Goal: Task Accomplishment & Management: Manage account settings

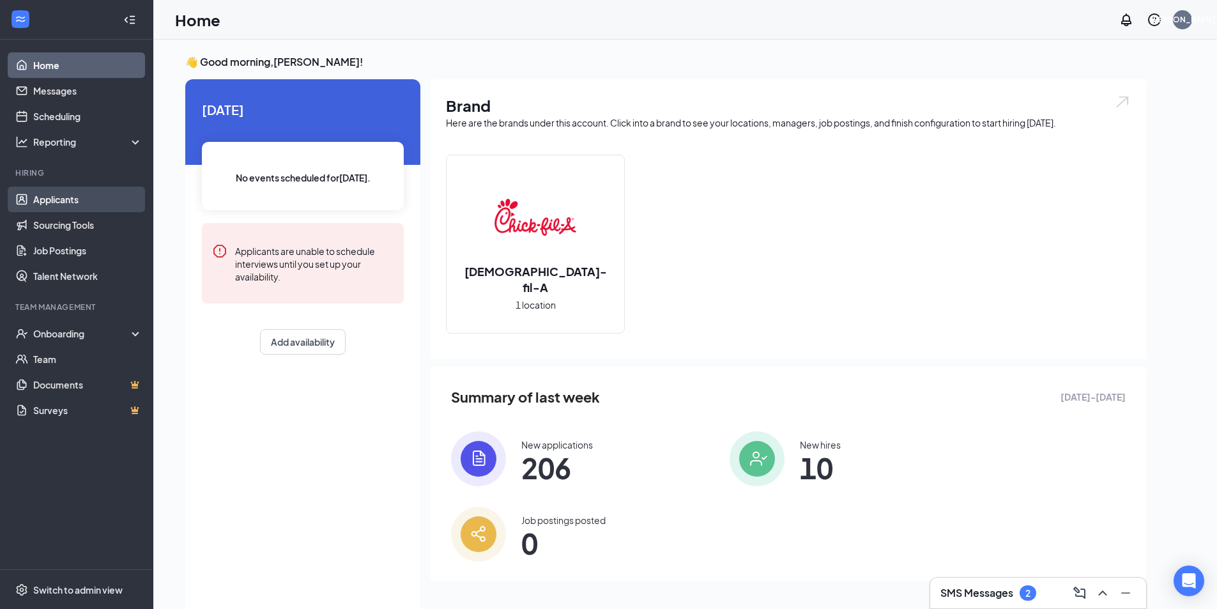
click at [72, 195] on link "Applicants" at bounding box center [87, 200] width 109 height 26
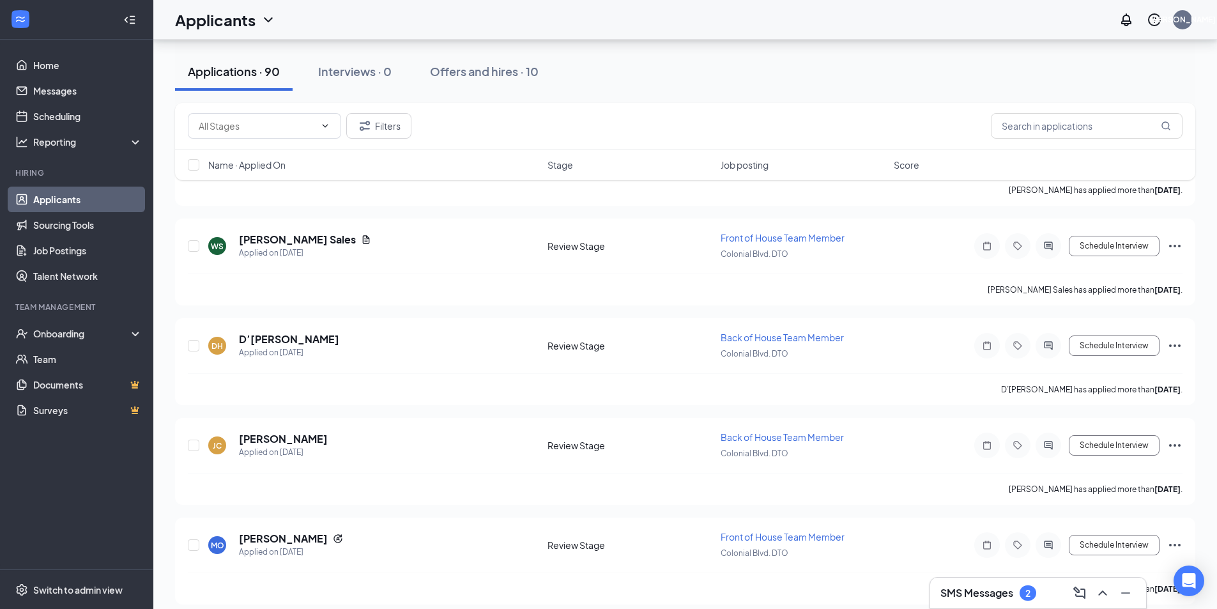
scroll to position [8672, 0]
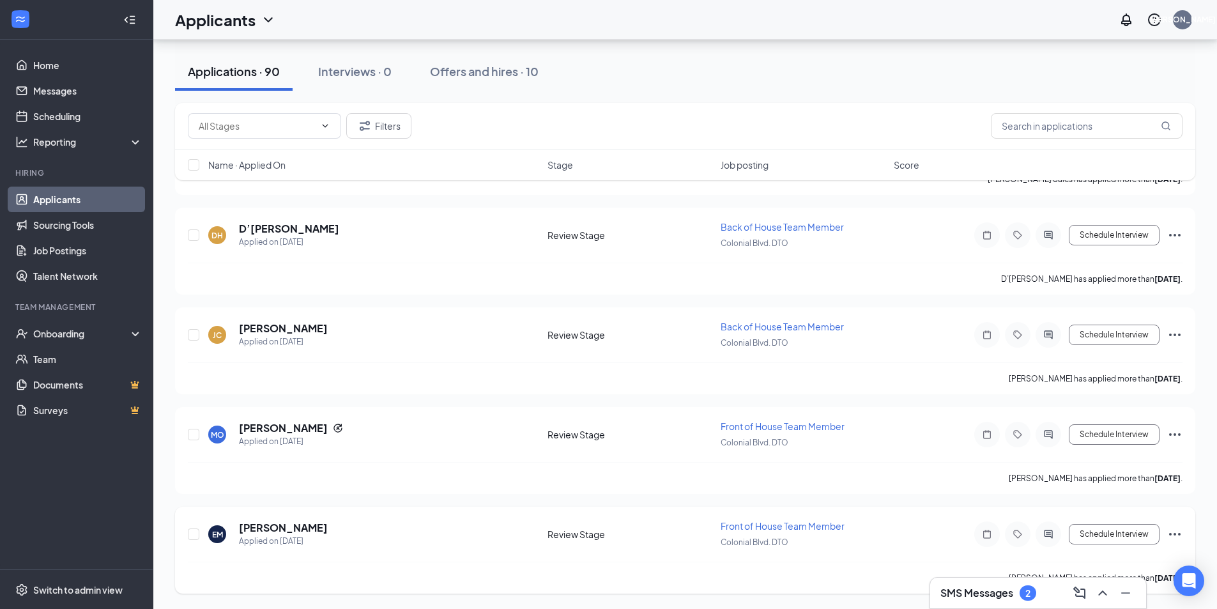
click at [1175, 532] on icon "Ellipses" at bounding box center [1174, 533] width 15 height 15
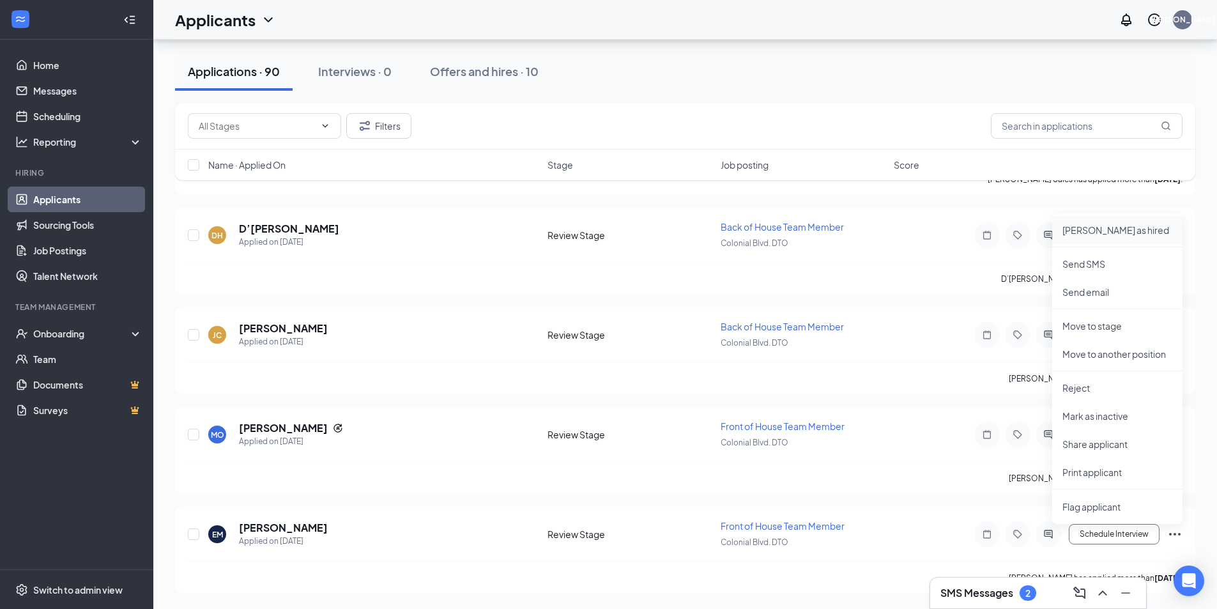
click at [1073, 229] on p "Mark as hired" at bounding box center [1117, 230] width 110 height 13
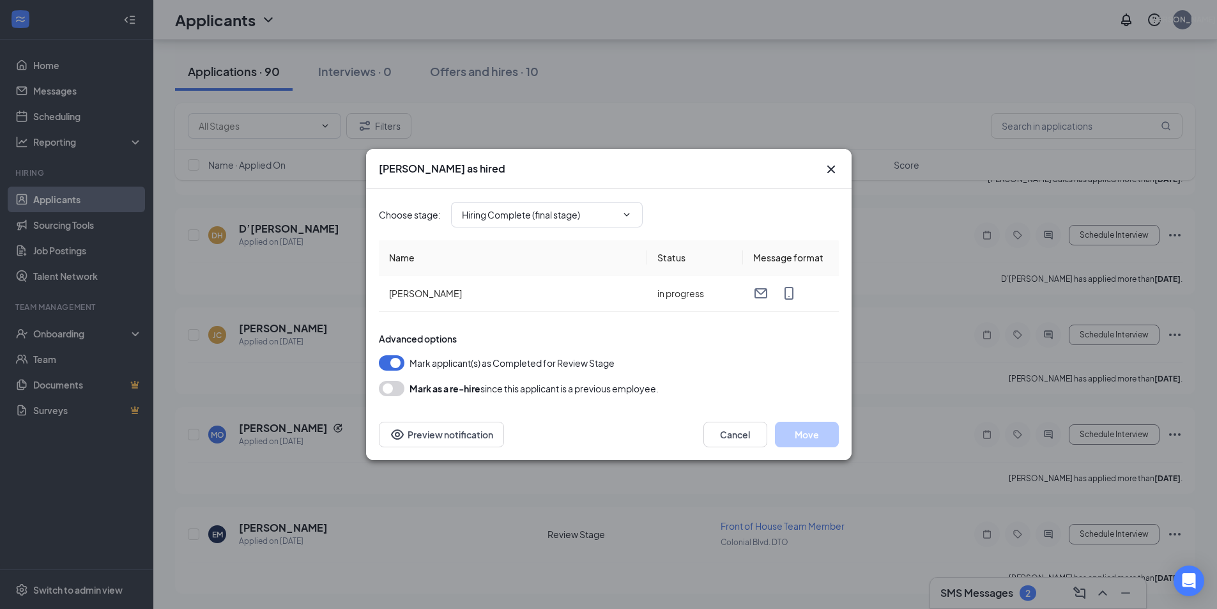
type input "Hiring Complete (final stage)"
click at [812, 432] on button "Move" at bounding box center [807, 435] width 64 height 26
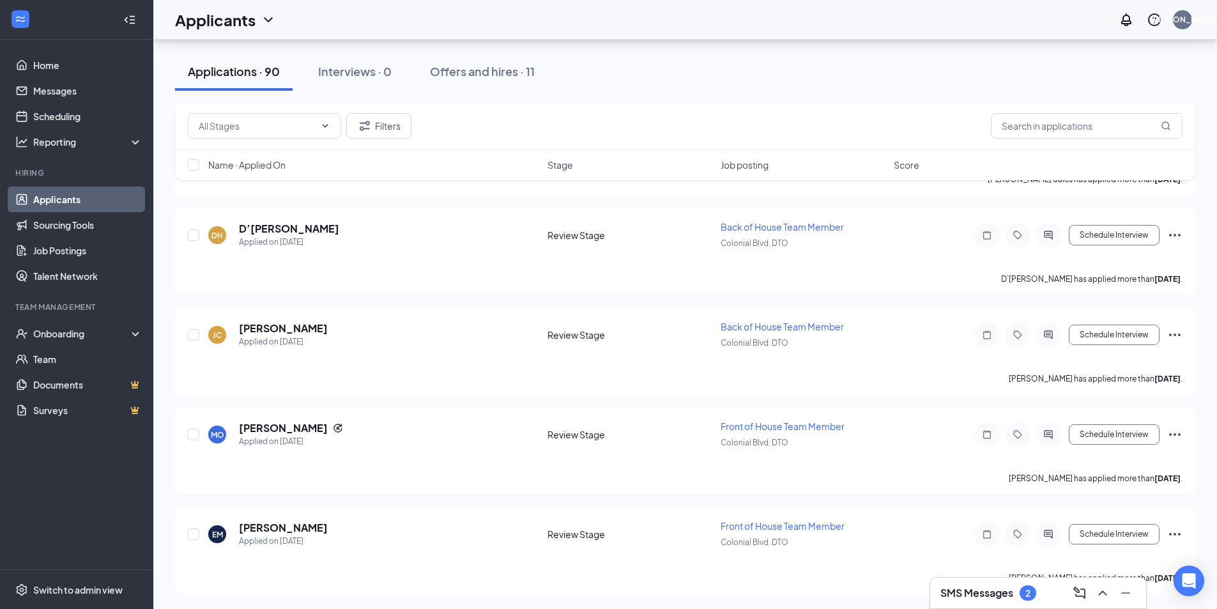
scroll to position [8572, 0]
click at [1176, 532] on icon "Ellipses" at bounding box center [1174, 533] width 15 height 15
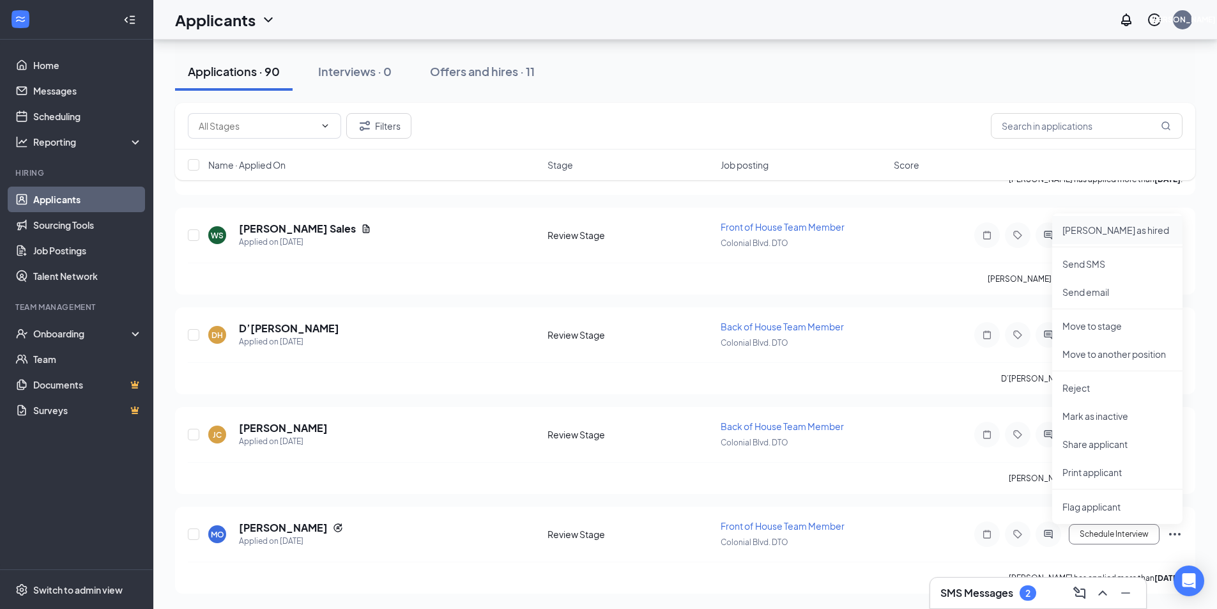
click at [1105, 231] on p "Mark as hired" at bounding box center [1117, 230] width 110 height 13
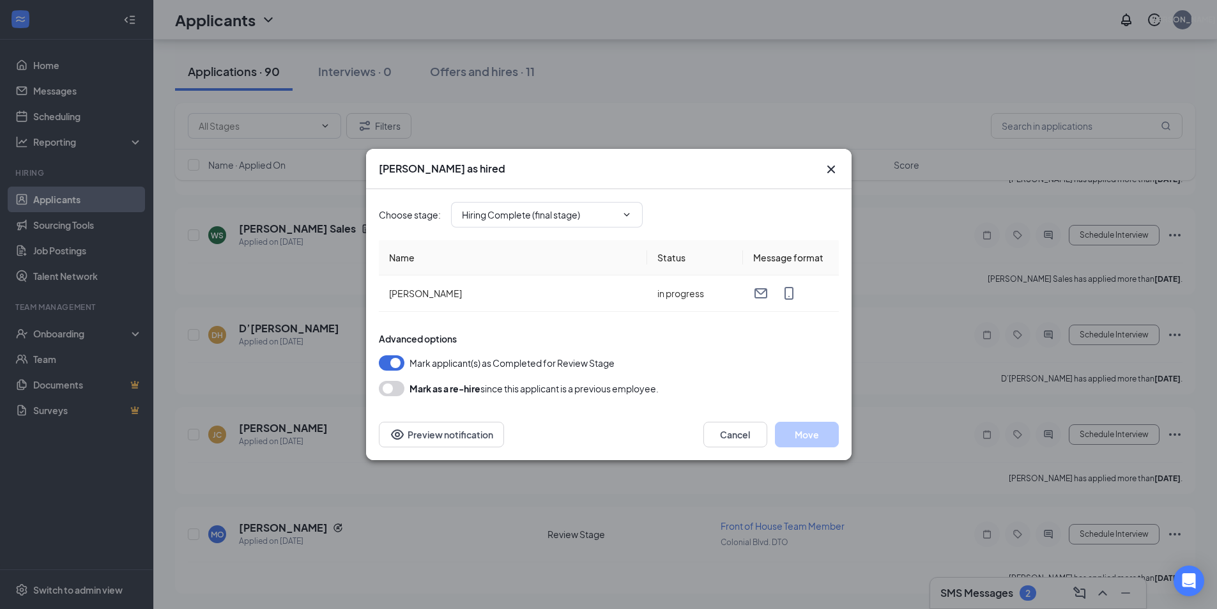
type input "Hiring Complete (final stage)"
click at [809, 429] on button "Move" at bounding box center [807, 435] width 64 height 26
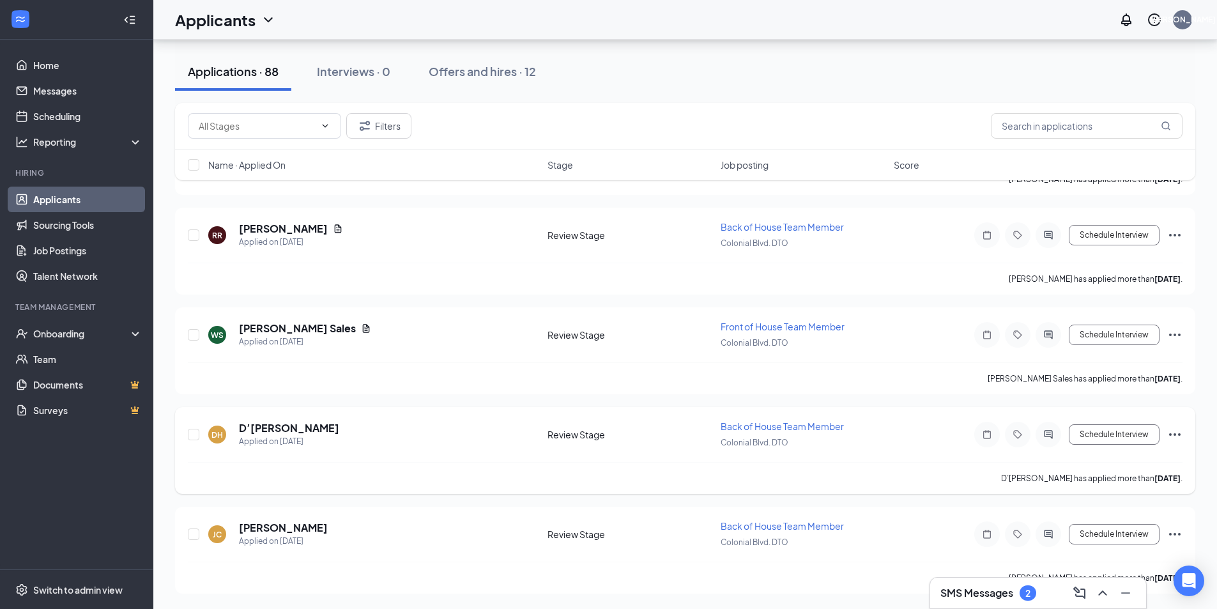
scroll to position [8472, 0]
click at [1174, 531] on icon "Ellipses" at bounding box center [1174, 533] width 15 height 15
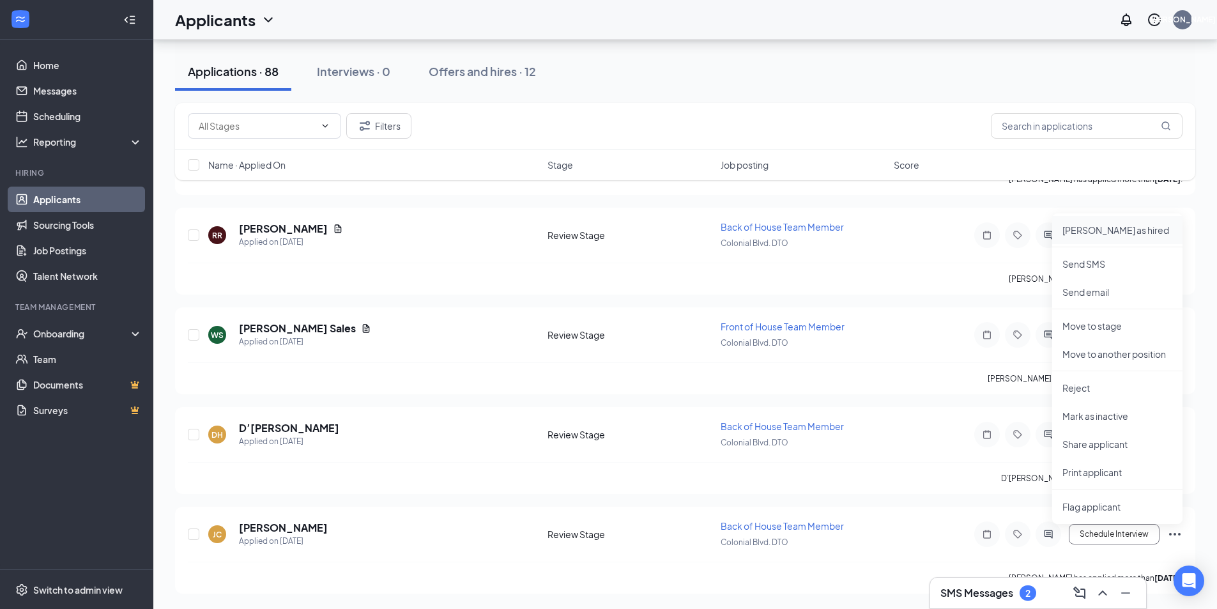
click at [1096, 230] on p "Mark as hired" at bounding box center [1117, 230] width 110 height 13
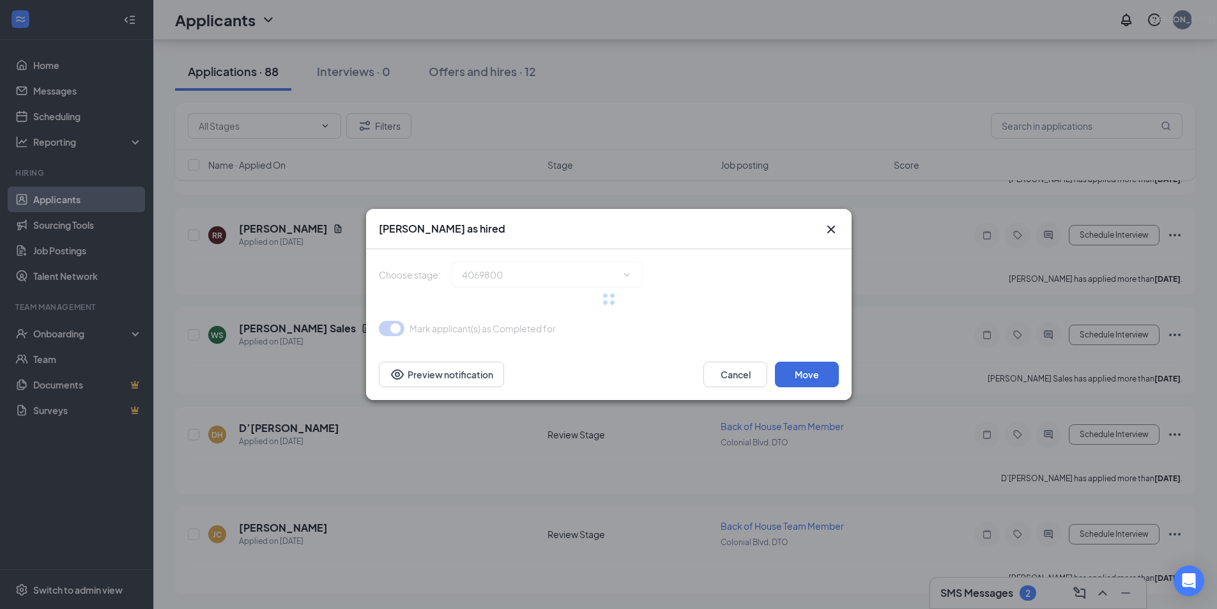
type input "Hiring Complete (final stage)"
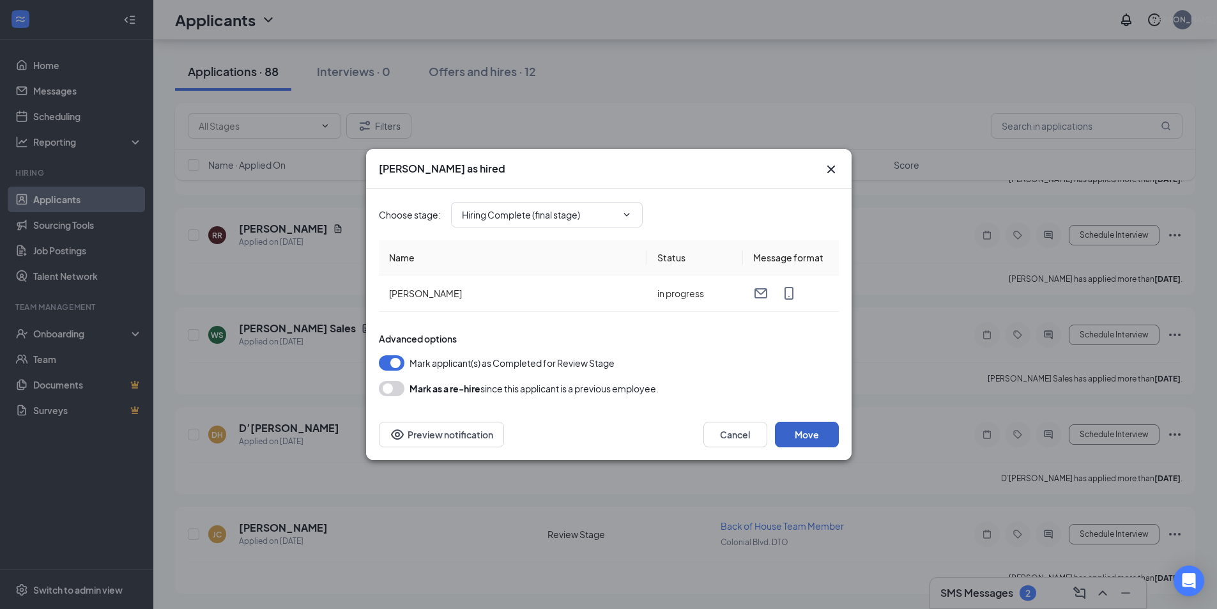
click at [803, 434] on button "Move" at bounding box center [807, 435] width 64 height 26
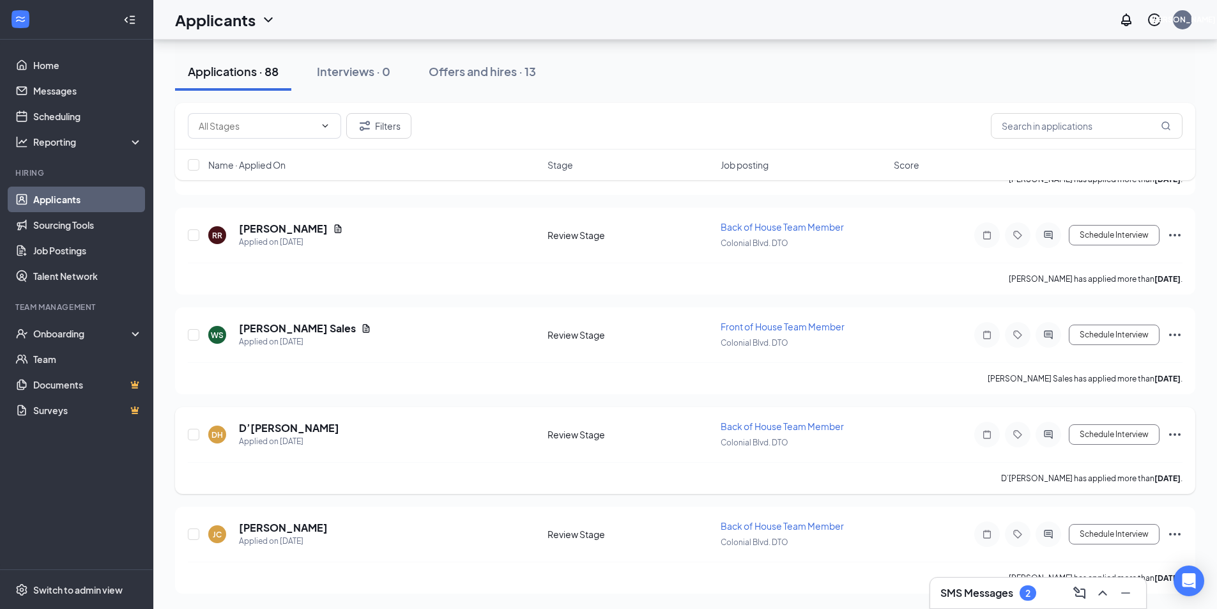
click at [1180, 430] on icon "Ellipses" at bounding box center [1174, 434] width 15 height 15
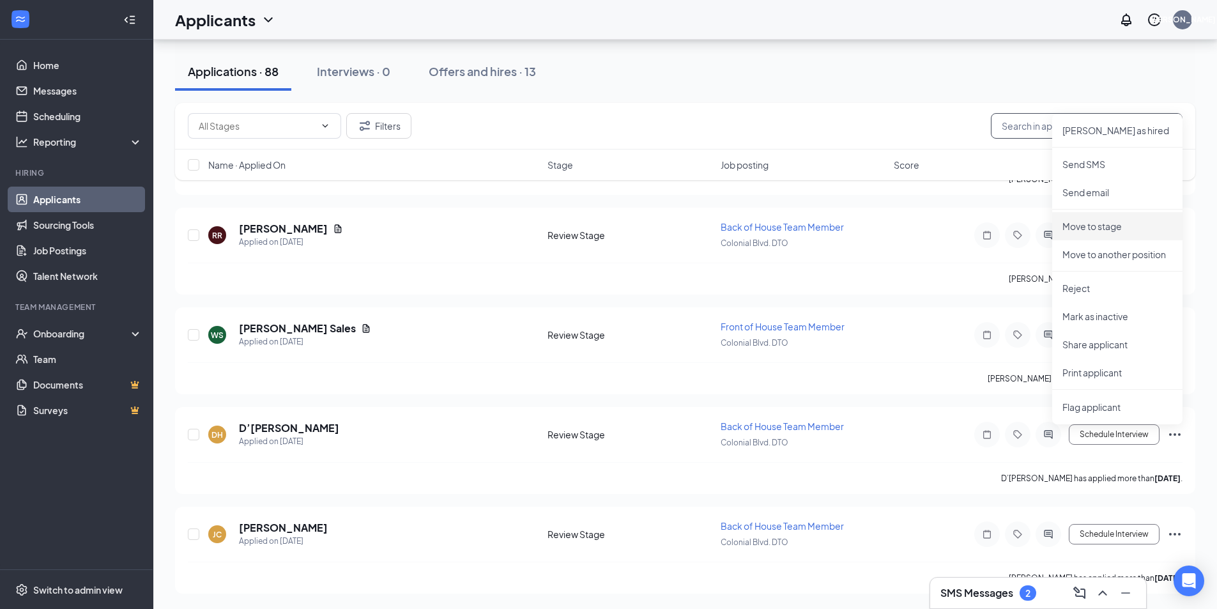
click at [1113, 132] on input "text" at bounding box center [1087, 126] width 192 height 26
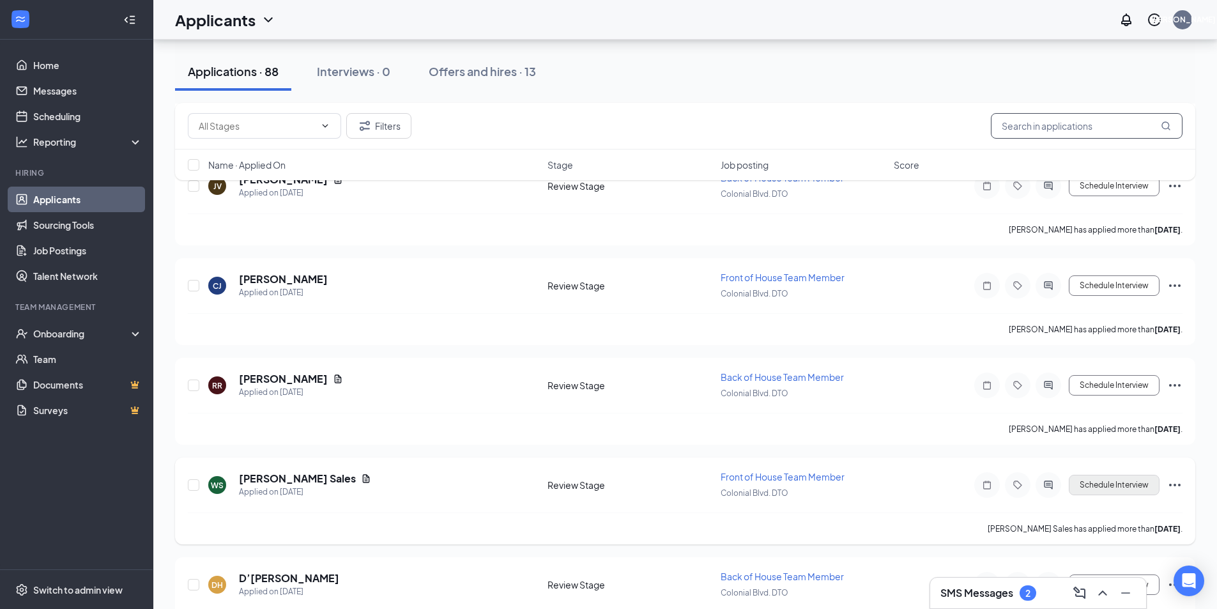
scroll to position [8245, 0]
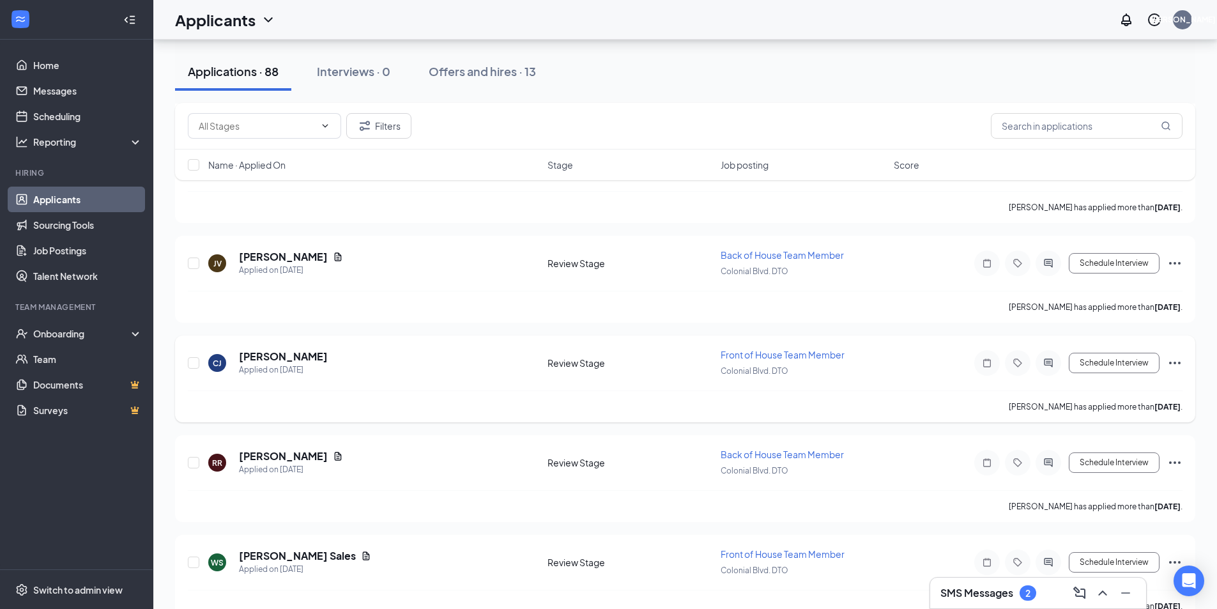
click at [1170, 362] on icon "Ellipses" at bounding box center [1174, 363] width 11 height 3
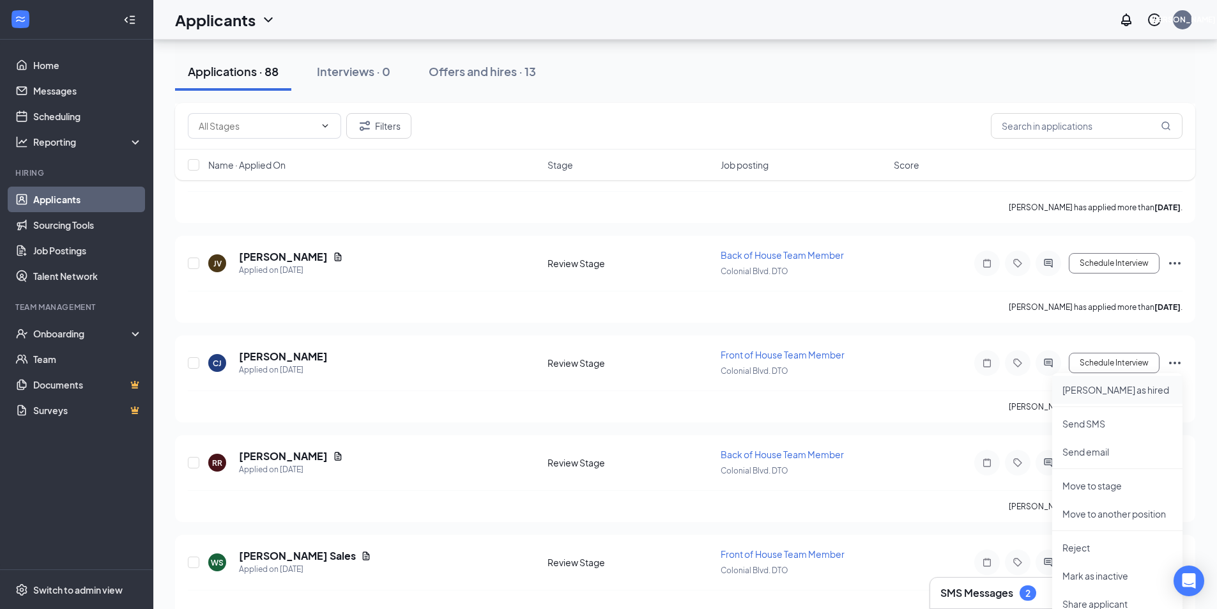
click at [1112, 391] on p "Mark as hired" at bounding box center [1117, 389] width 110 height 13
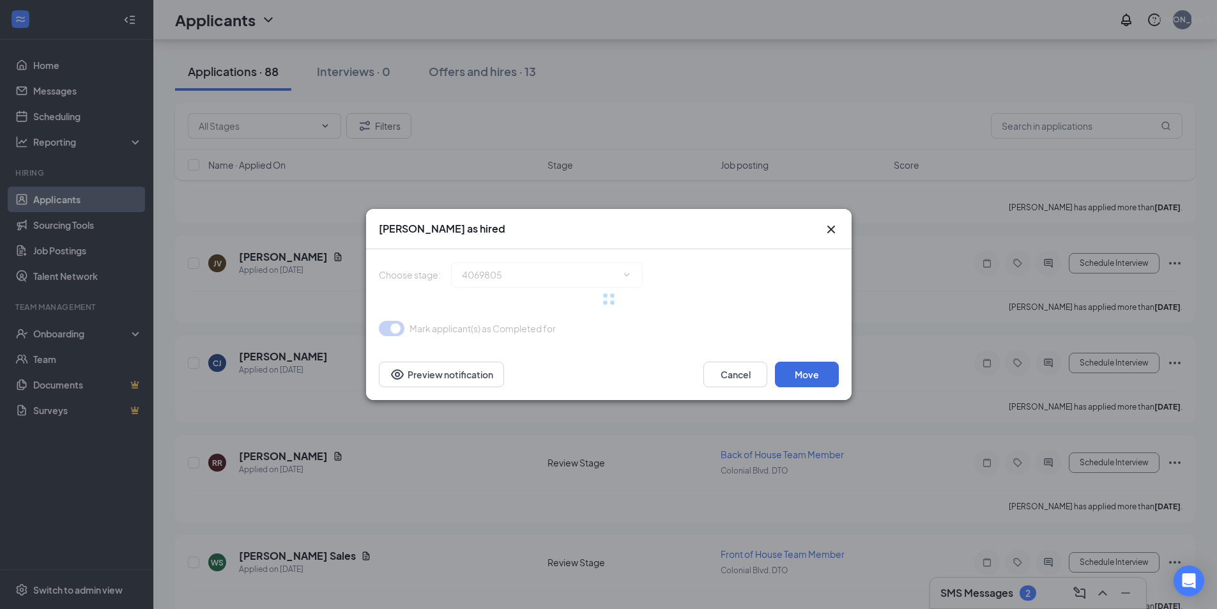
type input "Hiring Complete (final stage)"
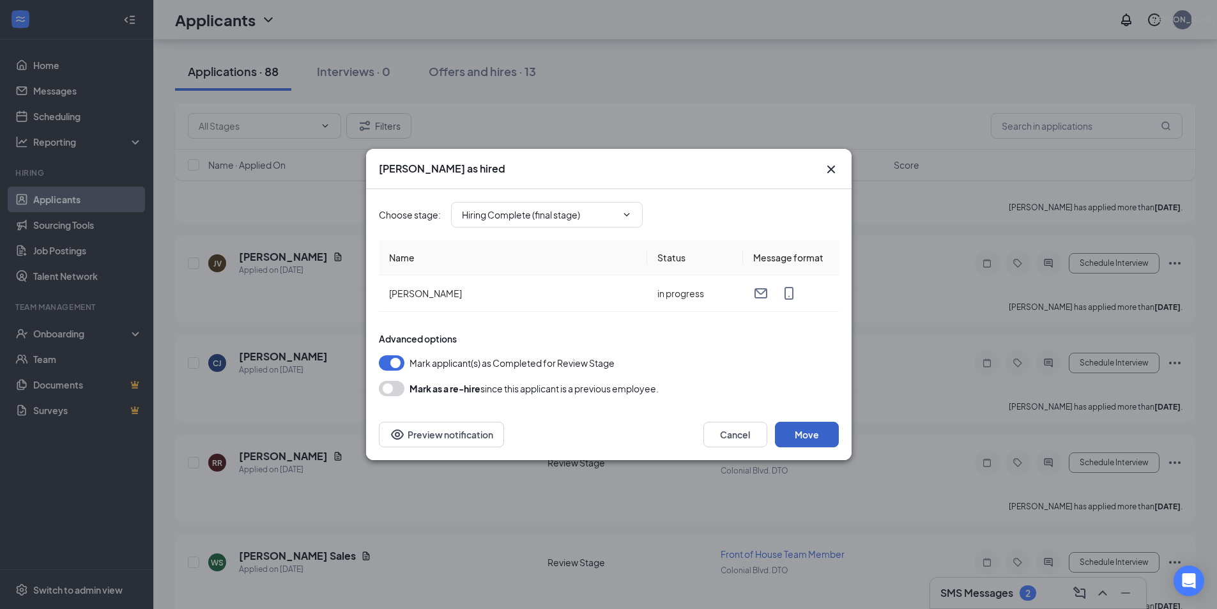
click at [807, 430] on button "Move" at bounding box center [807, 435] width 64 height 26
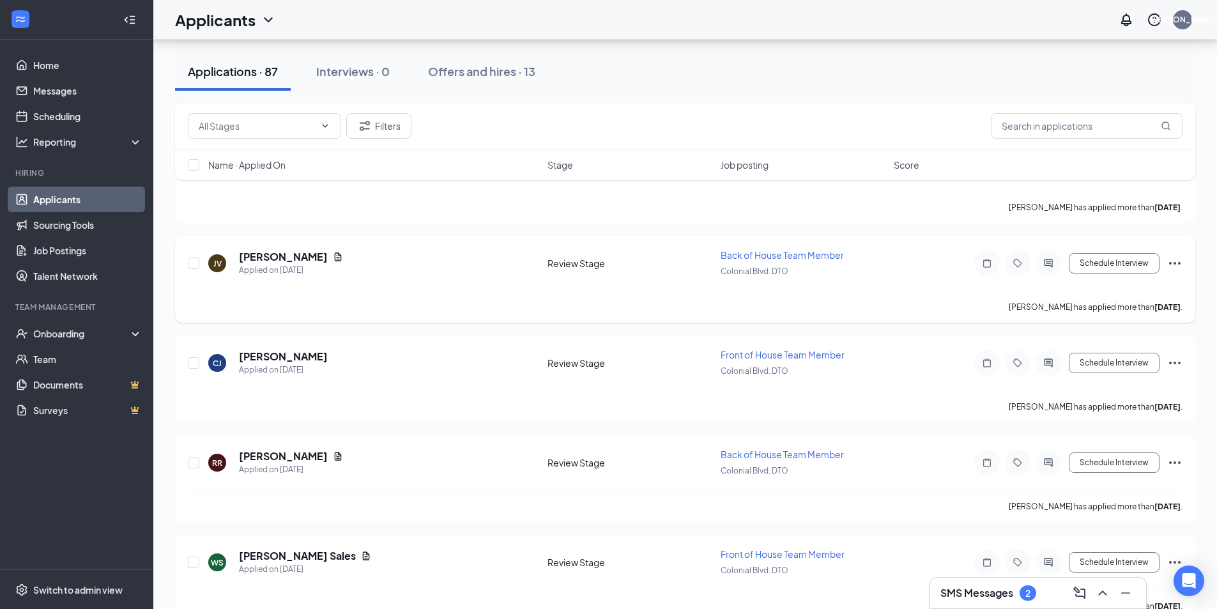
click at [1177, 262] on icon "Ellipses" at bounding box center [1174, 263] width 15 height 15
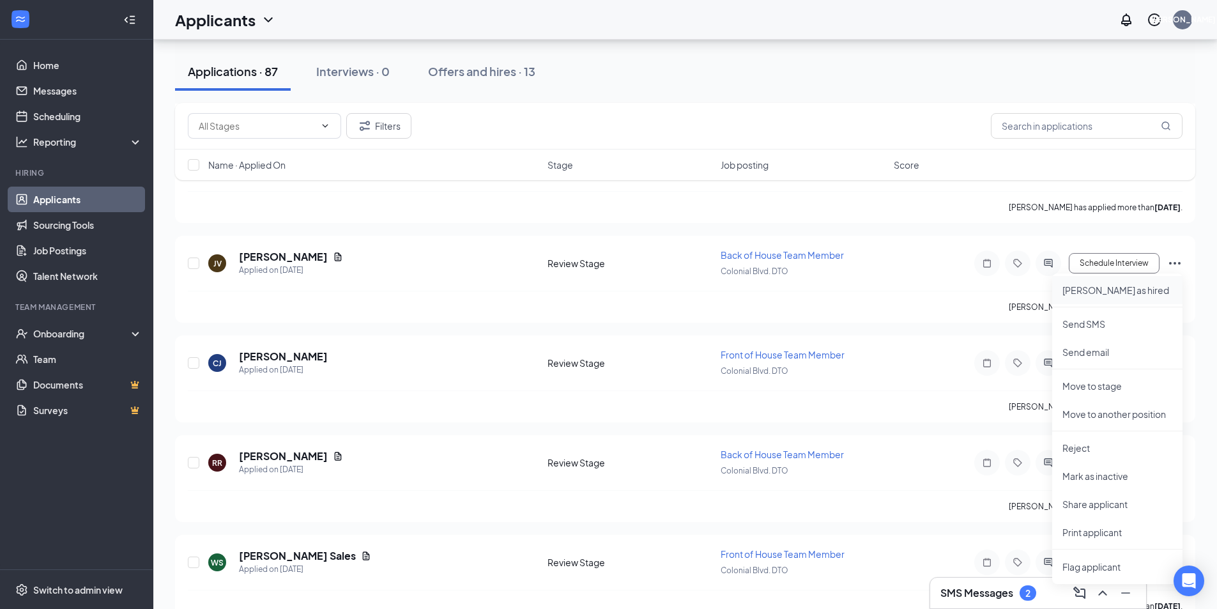
click at [1093, 289] on p "Mark as hired" at bounding box center [1117, 290] width 110 height 13
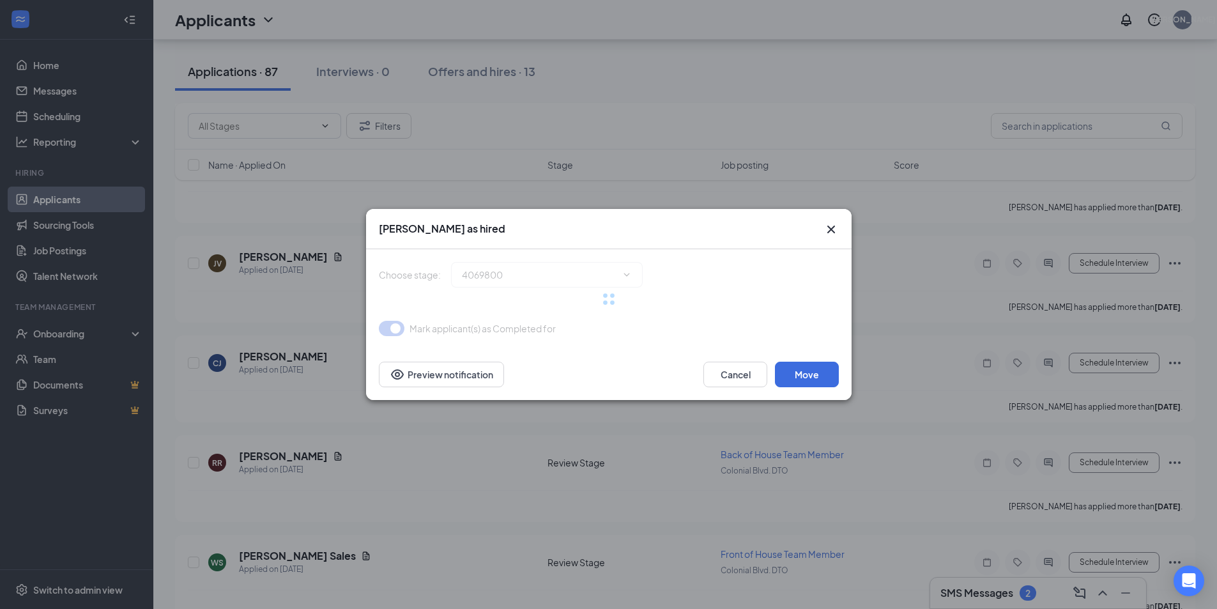
type input "Hiring Complete (final stage)"
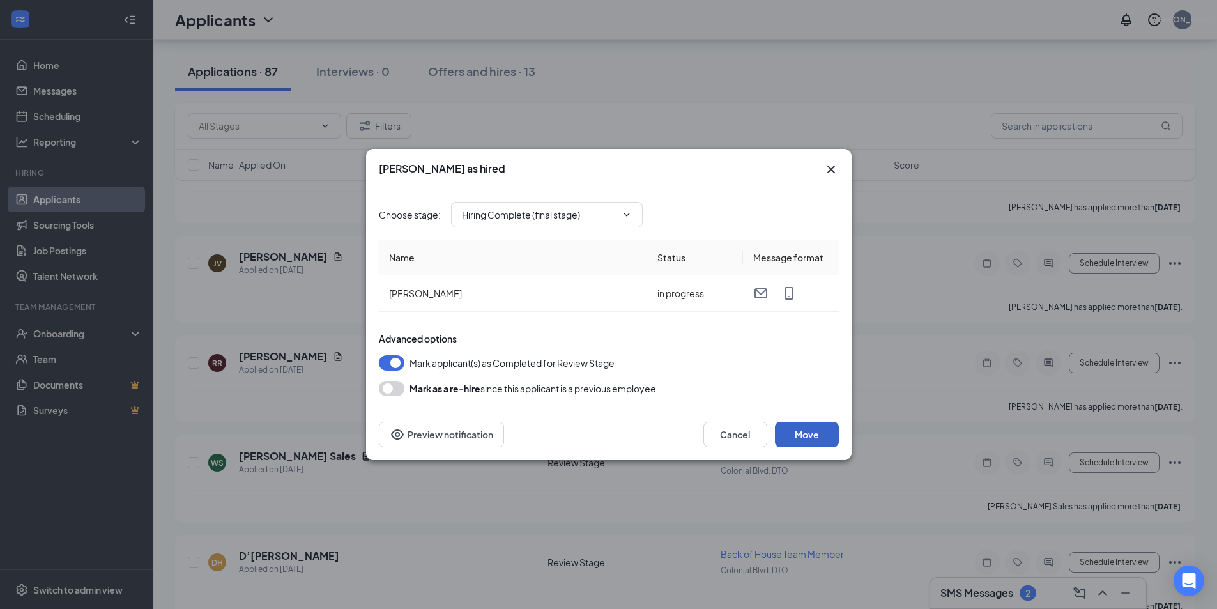
click at [822, 432] on button "Move" at bounding box center [807, 435] width 64 height 26
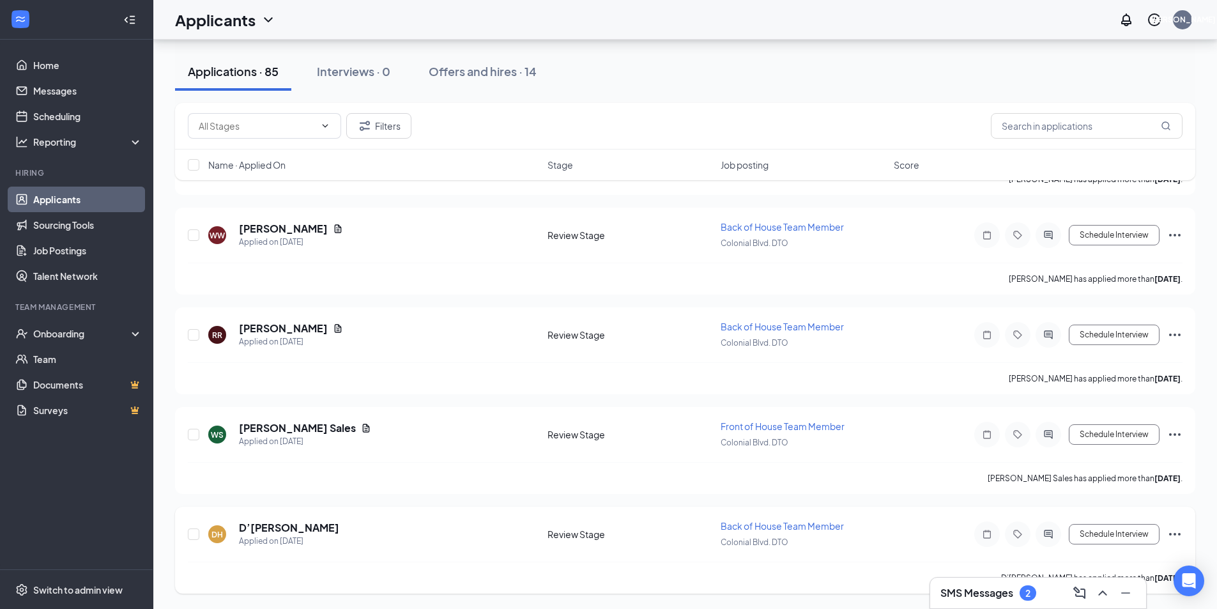
scroll to position [8173, 0]
click at [1178, 532] on icon "Ellipses" at bounding box center [1174, 533] width 15 height 15
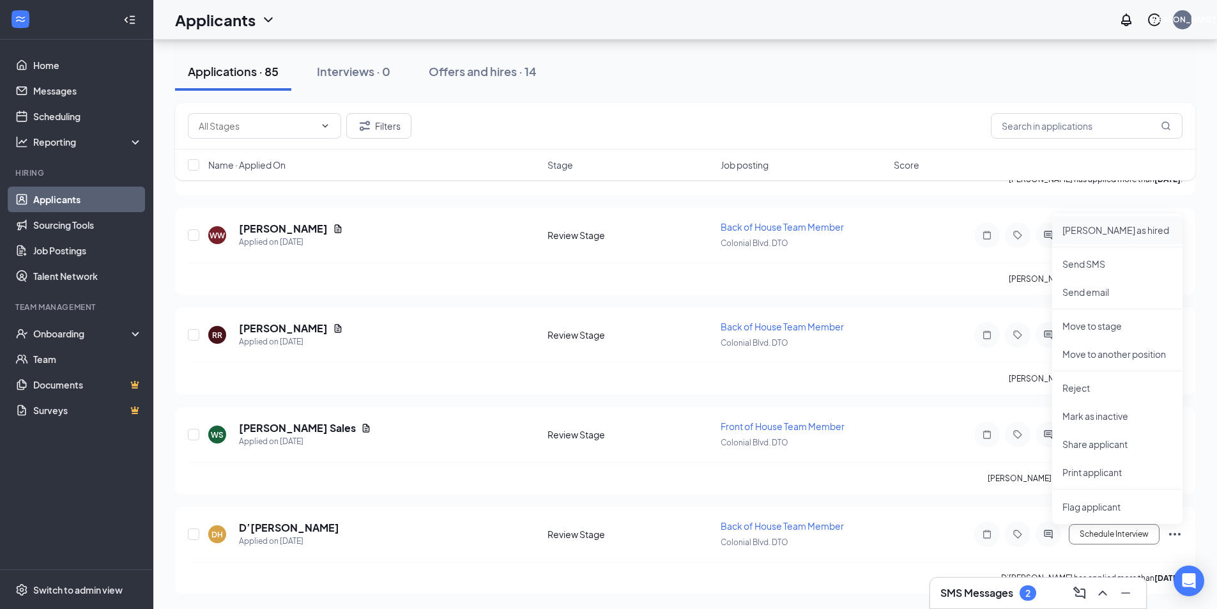
click at [1085, 230] on p "Mark as hired" at bounding box center [1117, 230] width 110 height 13
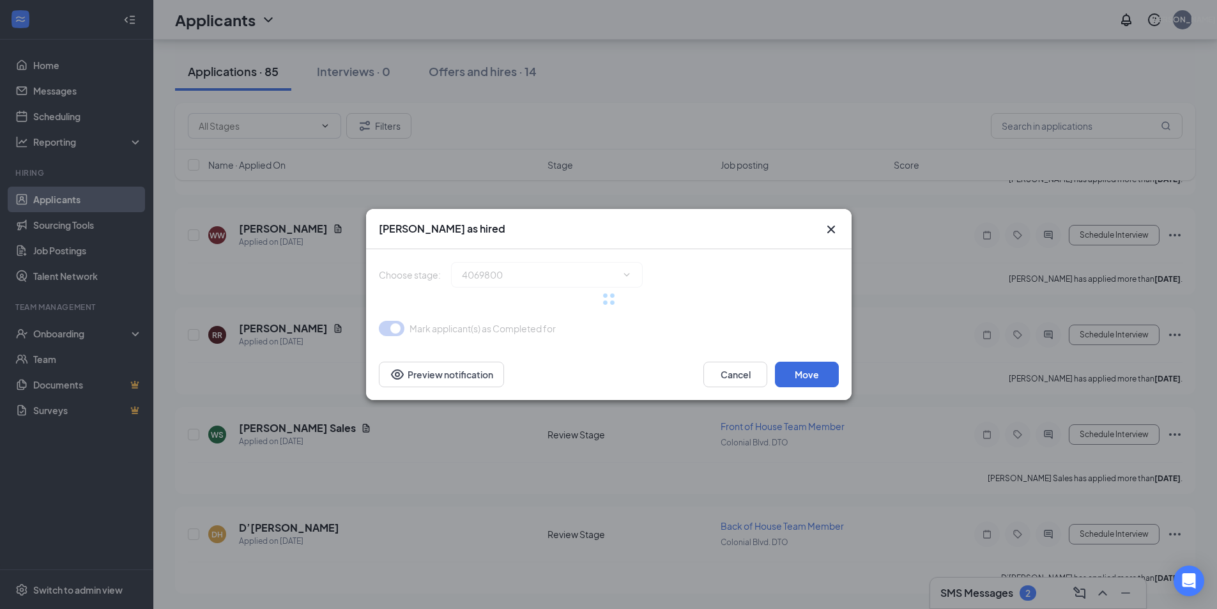
type input "Hiring Complete (final stage)"
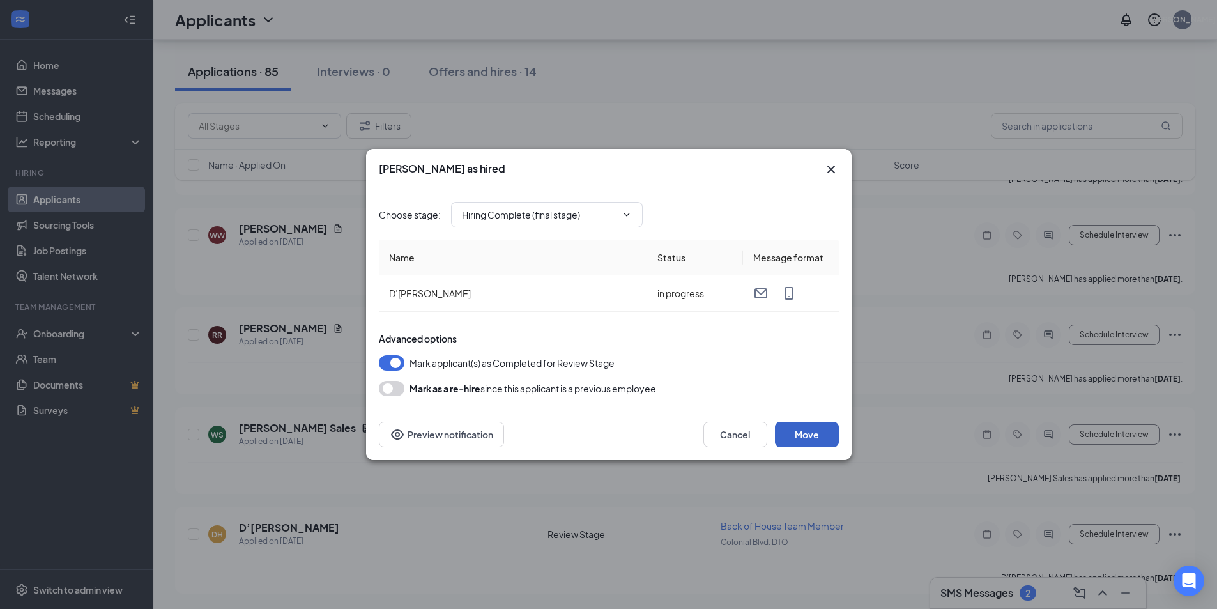
click at [802, 436] on button "Move" at bounding box center [807, 435] width 64 height 26
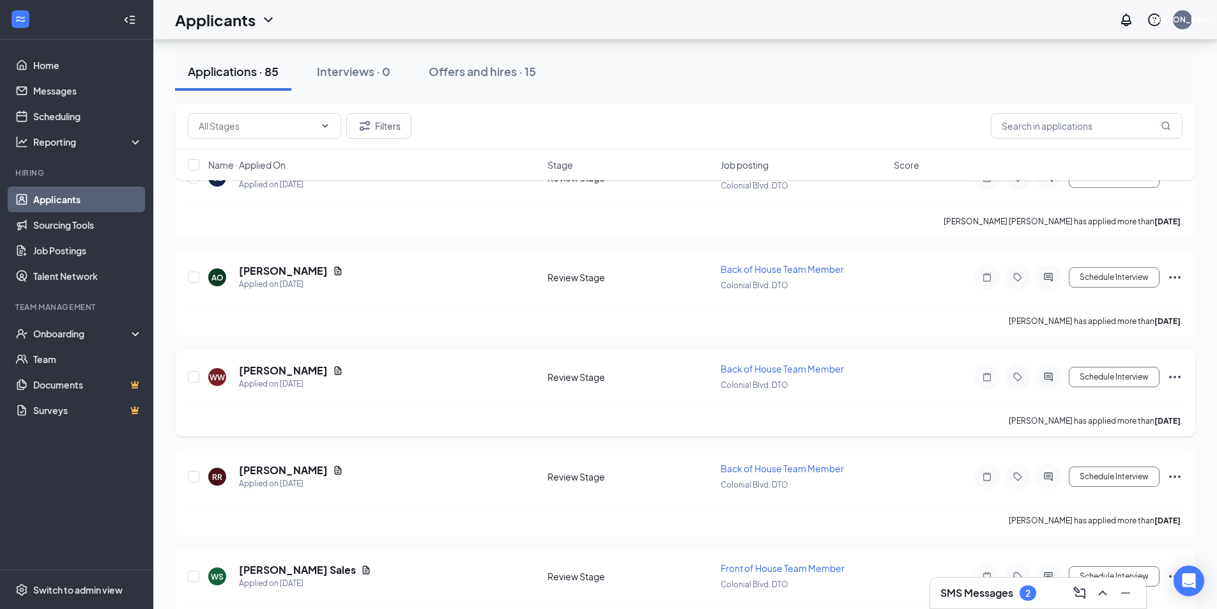
scroll to position [8010, 0]
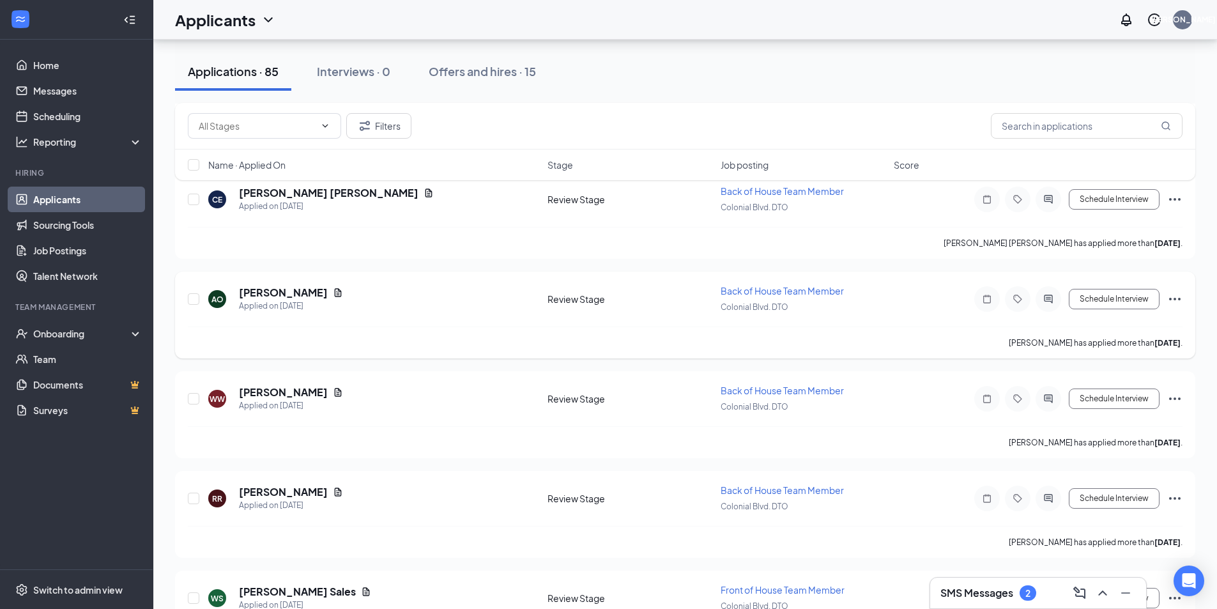
click at [1175, 297] on icon "Ellipses" at bounding box center [1174, 298] width 15 height 15
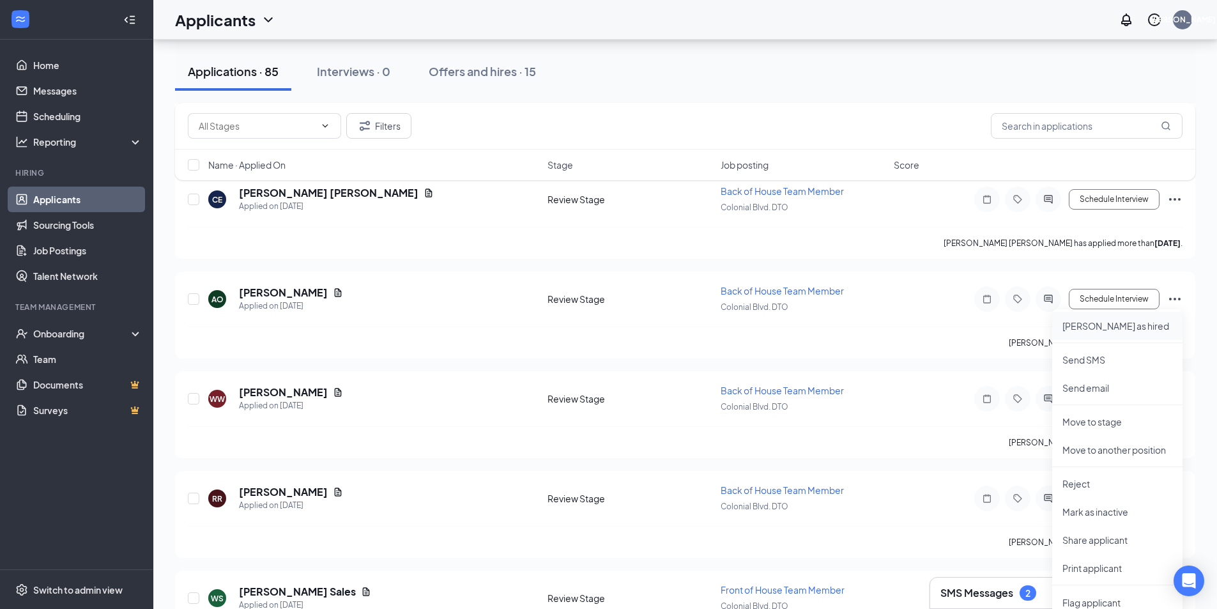
click at [1096, 327] on p "Mark as hired" at bounding box center [1117, 325] width 110 height 13
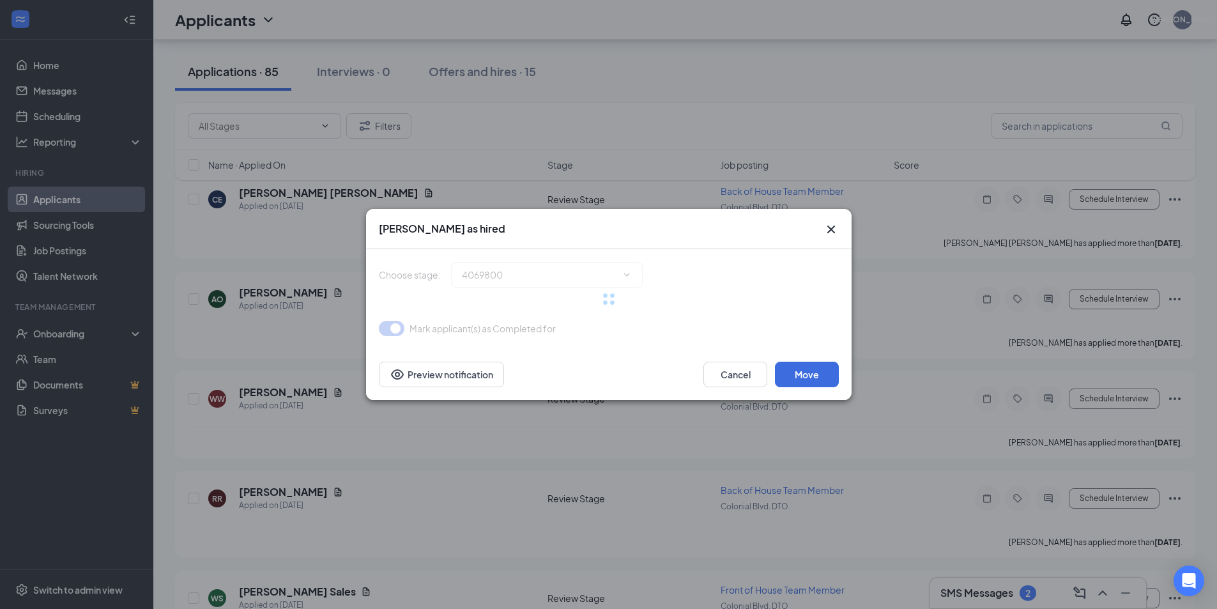
type input "Hiring Complete (final stage)"
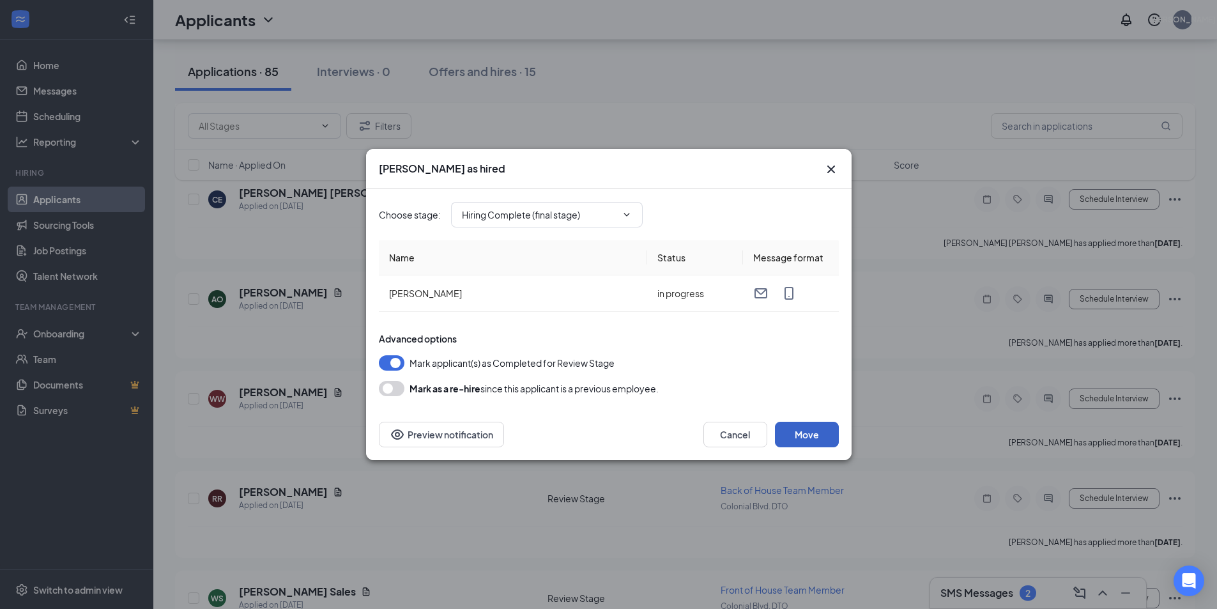
click at [811, 431] on button "Move" at bounding box center [807, 435] width 64 height 26
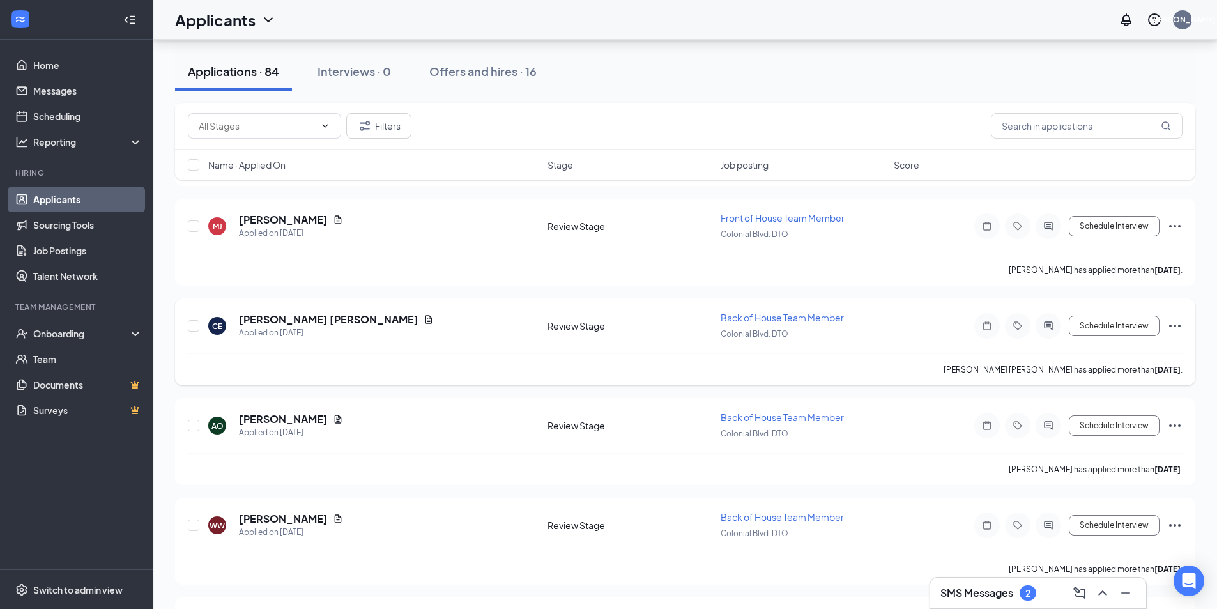
scroll to position [7882, 0]
click at [1175, 325] on icon "Ellipses" at bounding box center [1174, 326] width 15 height 15
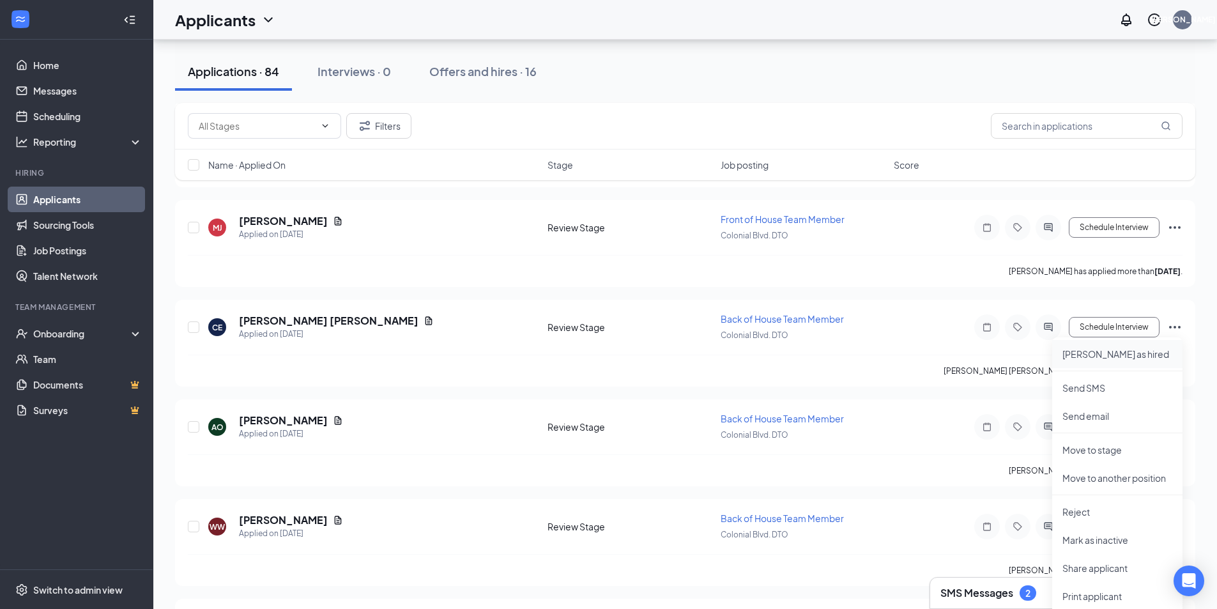
click at [1107, 356] on p "Mark as hired" at bounding box center [1117, 354] width 110 height 13
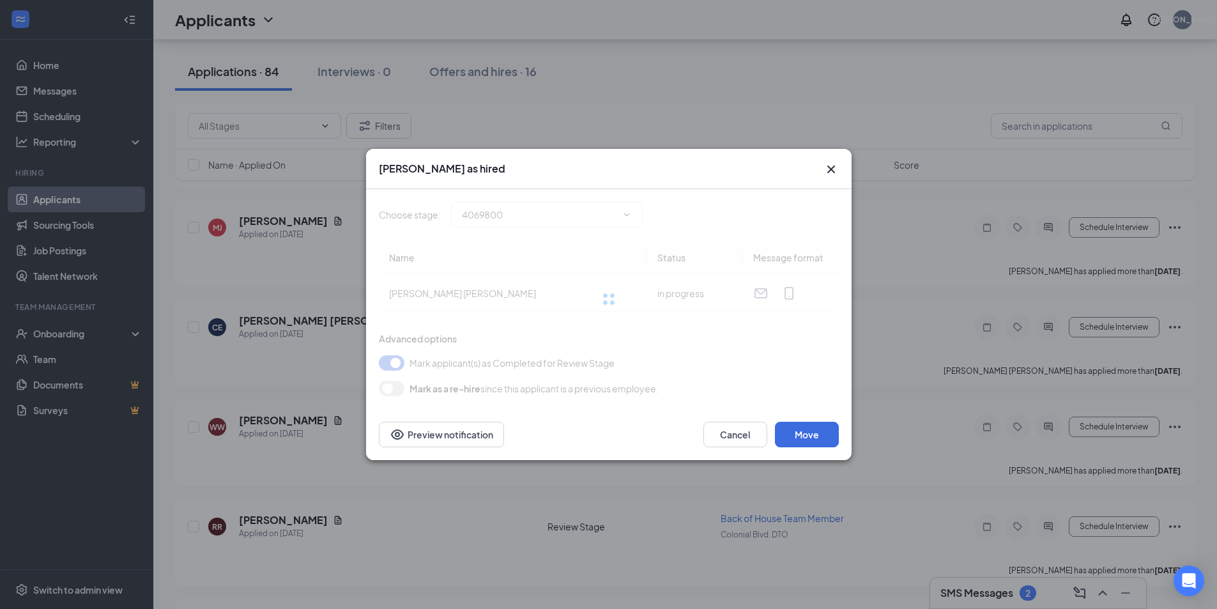
type input "Hiring Complete (final stage)"
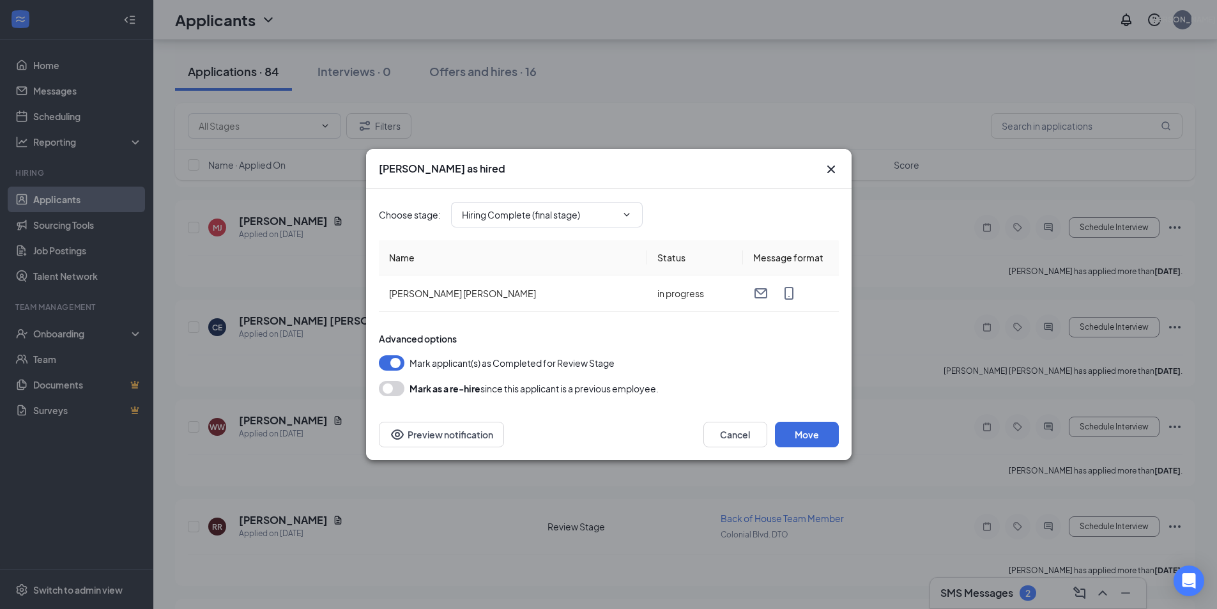
click at [816, 373] on div "Advanced options Mark applicant(s) as Completed for Review Stage Mark as a re-h…" at bounding box center [609, 364] width 460 height 64
click at [809, 429] on button "Move" at bounding box center [807, 435] width 64 height 26
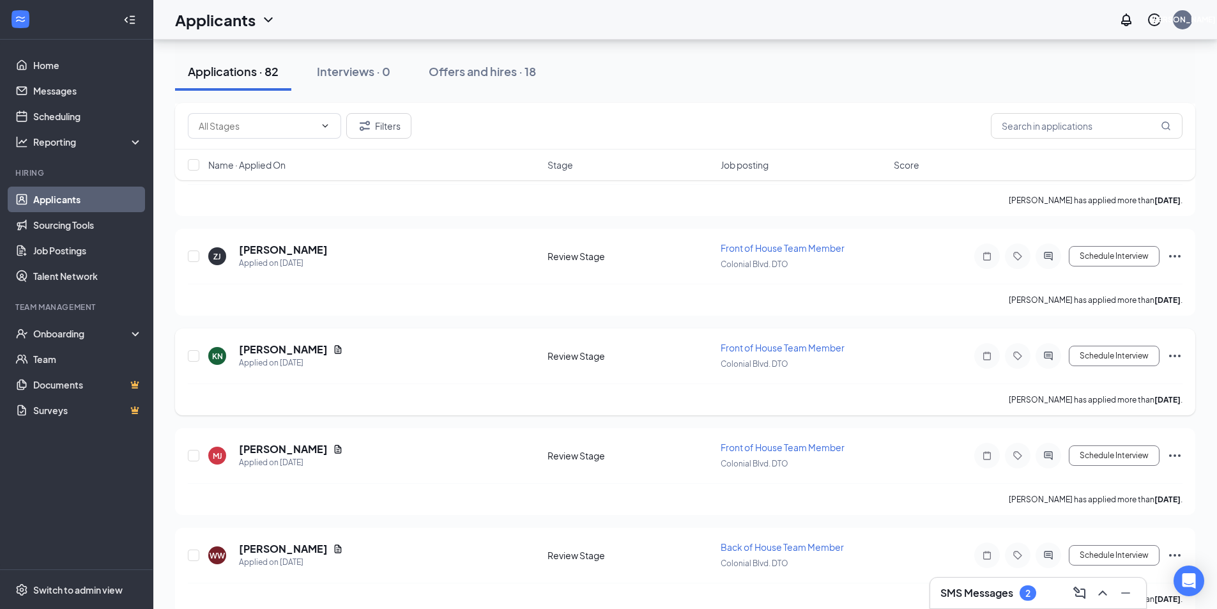
scroll to position [7690, 0]
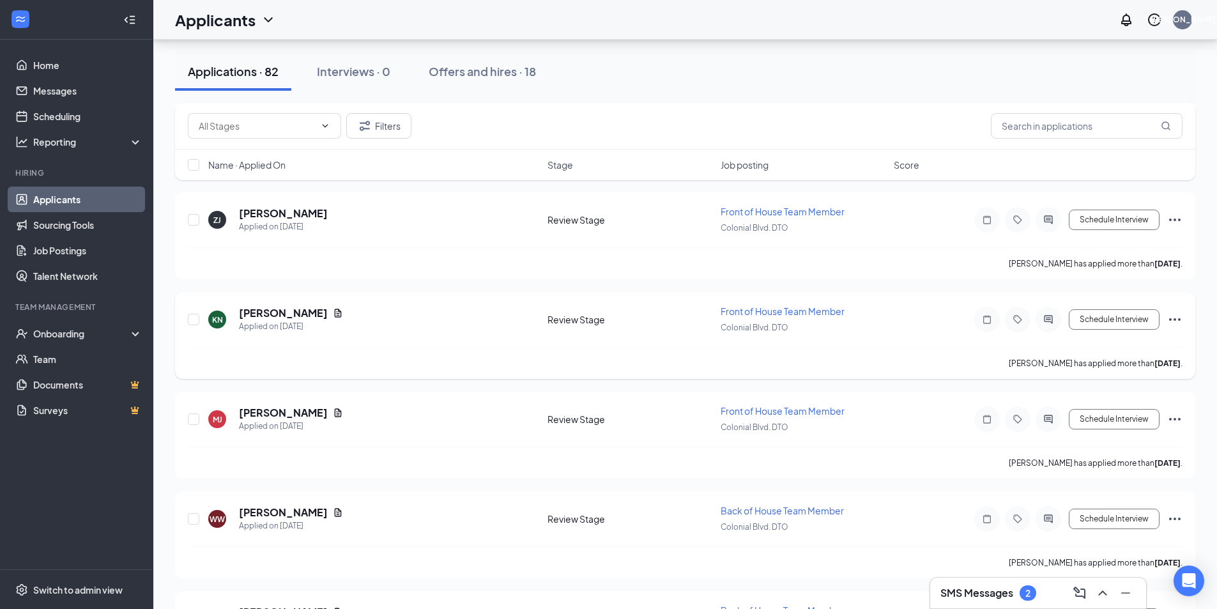
click at [1174, 318] on icon "Ellipses" at bounding box center [1174, 319] width 15 height 15
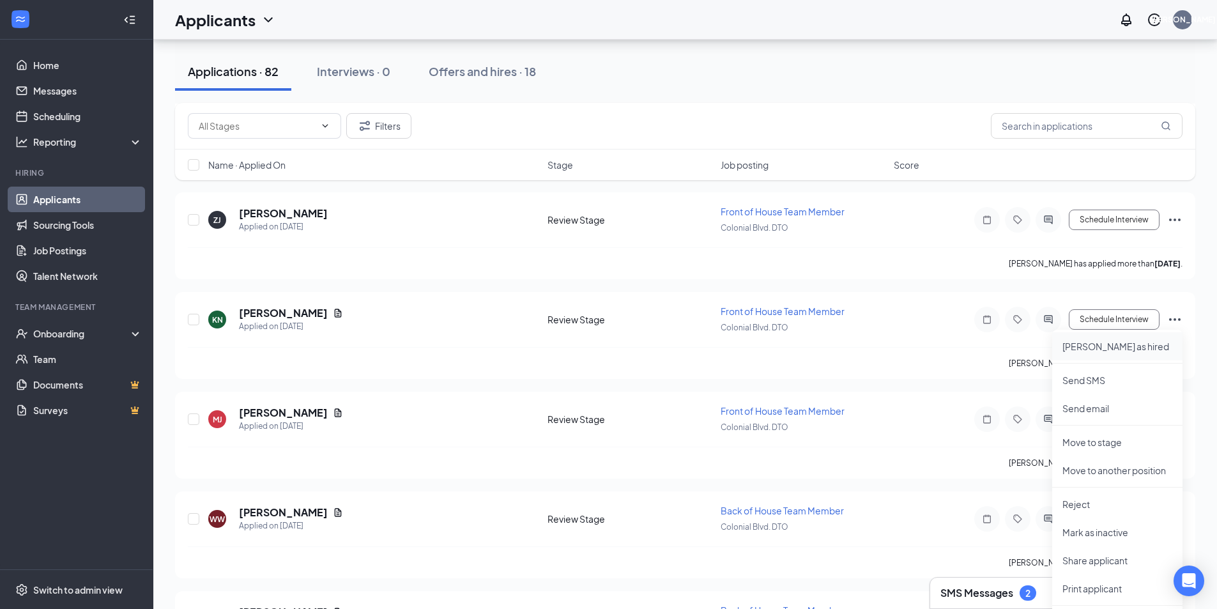
click at [1106, 344] on p "Mark as hired" at bounding box center [1117, 346] width 110 height 13
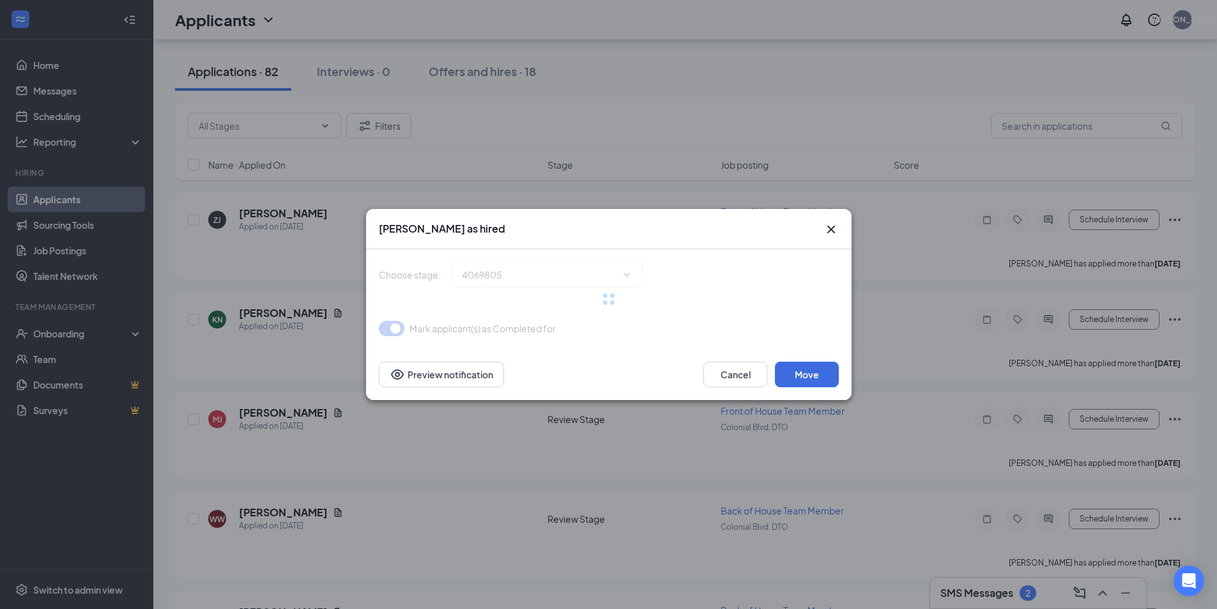
type input "Hiring Complete (final stage)"
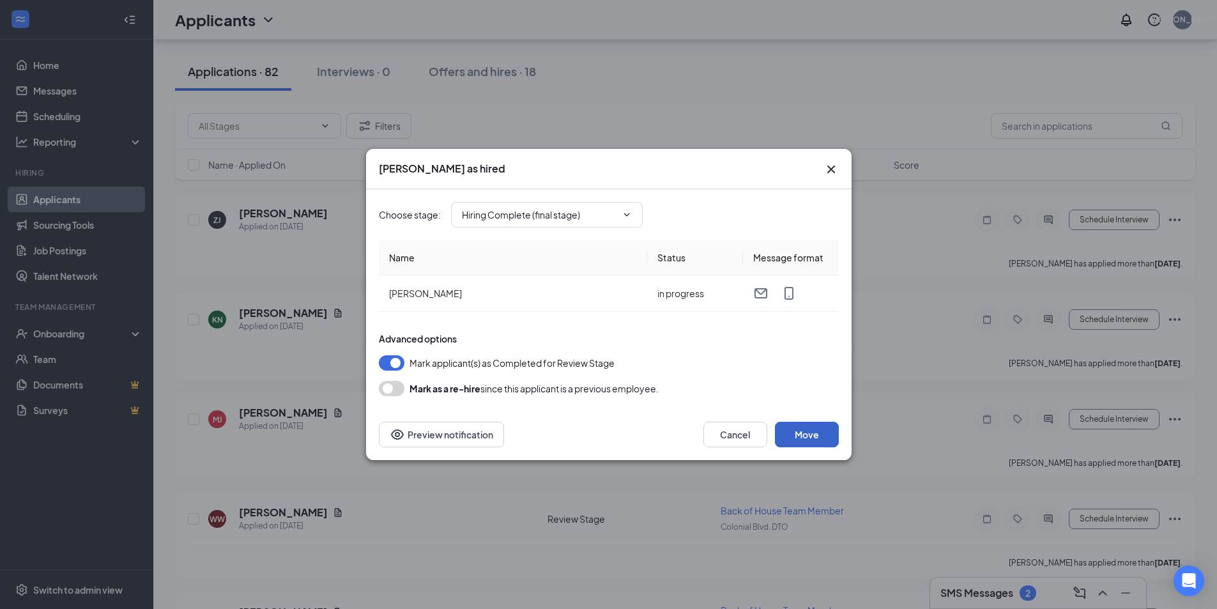
click at [802, 434] on button "Move" at bounding box center [807, 435] width 64 height 26
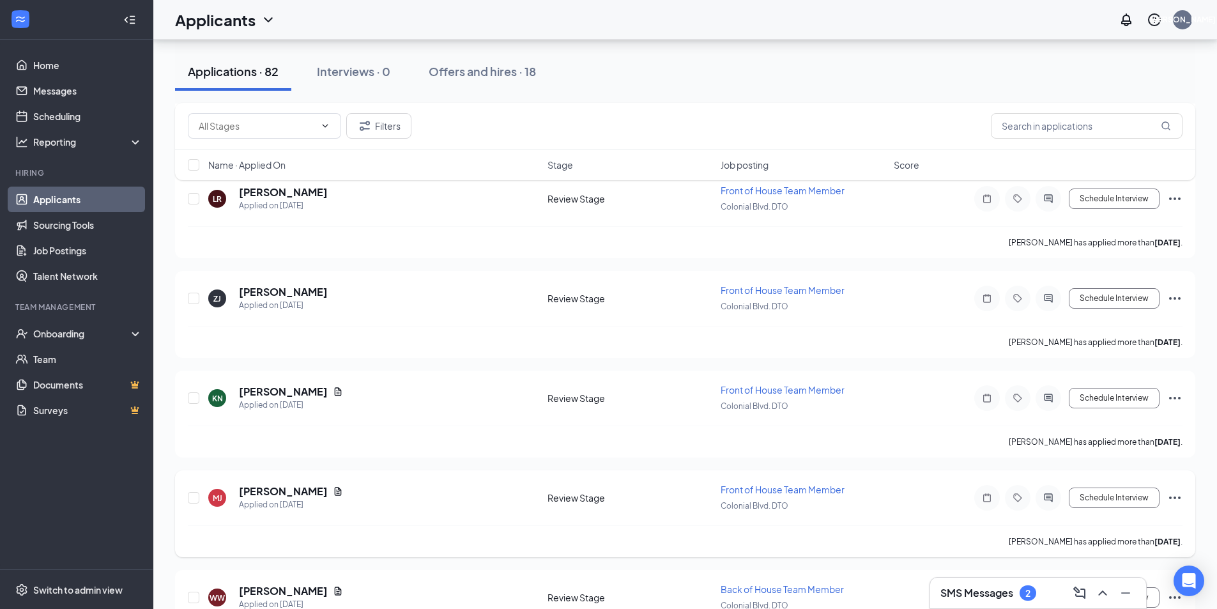
scroll to position [7499, 0]
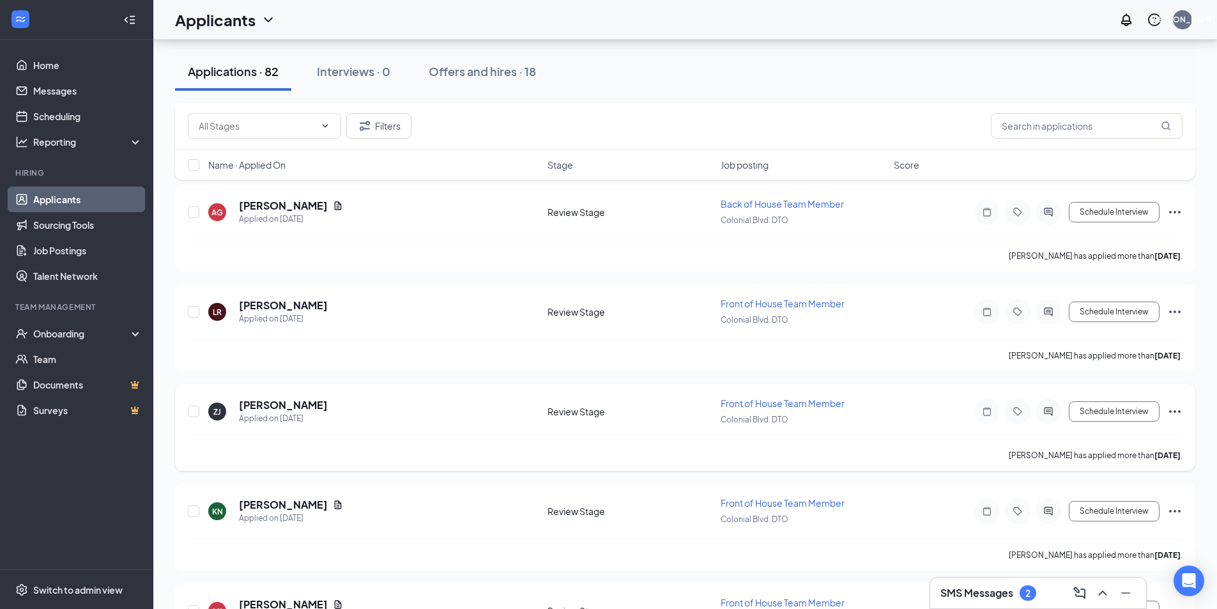
click at [1174, 411] on icon "Ellipses" at bounding box center [1174, 411] width 15 height 15
click at [1095, 441] on p "Mark as hired" at bounding box center [1117, 438] width 110 height 13
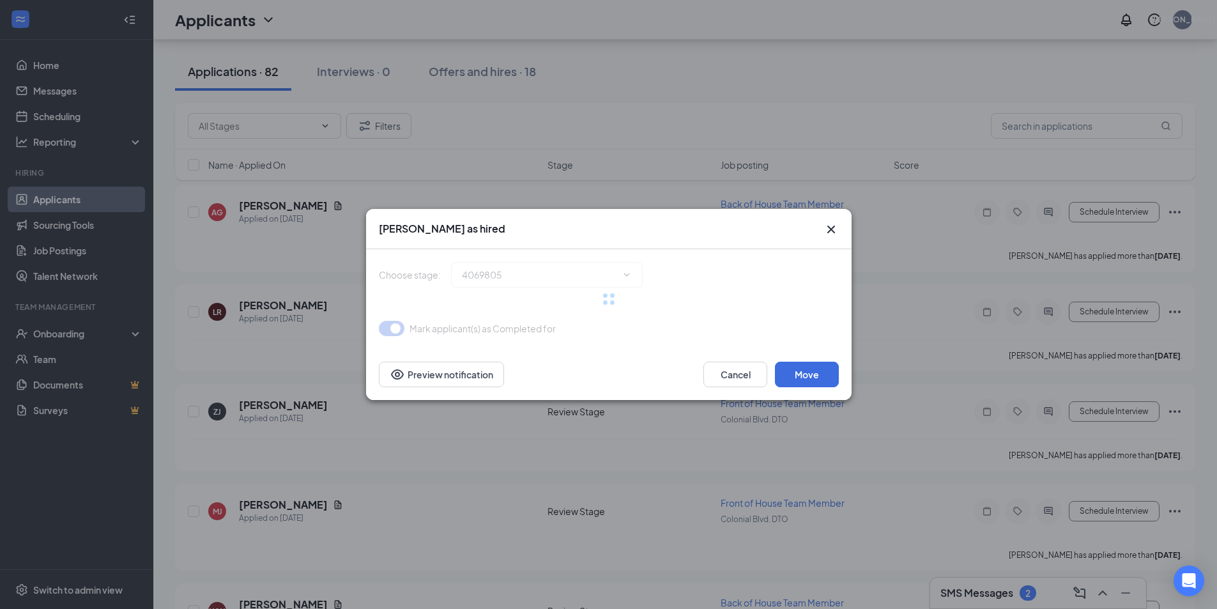
type input "Hiring Complete (final stage)"
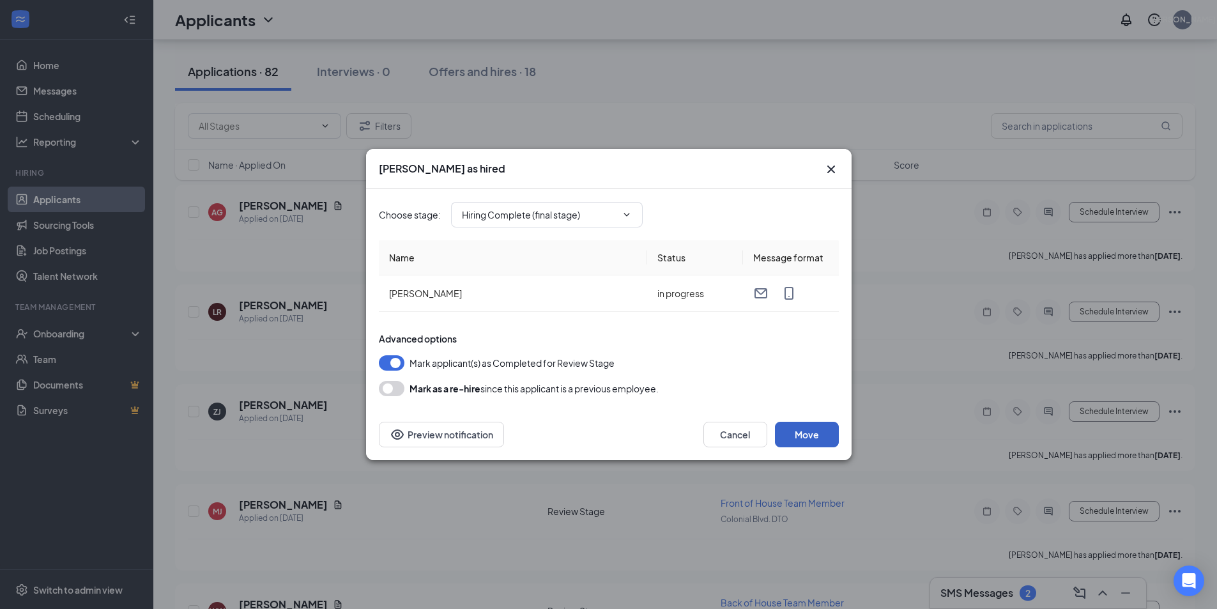
click at [814, 436] on button "Move" at bounding box center [807, 435] width 64 height 26
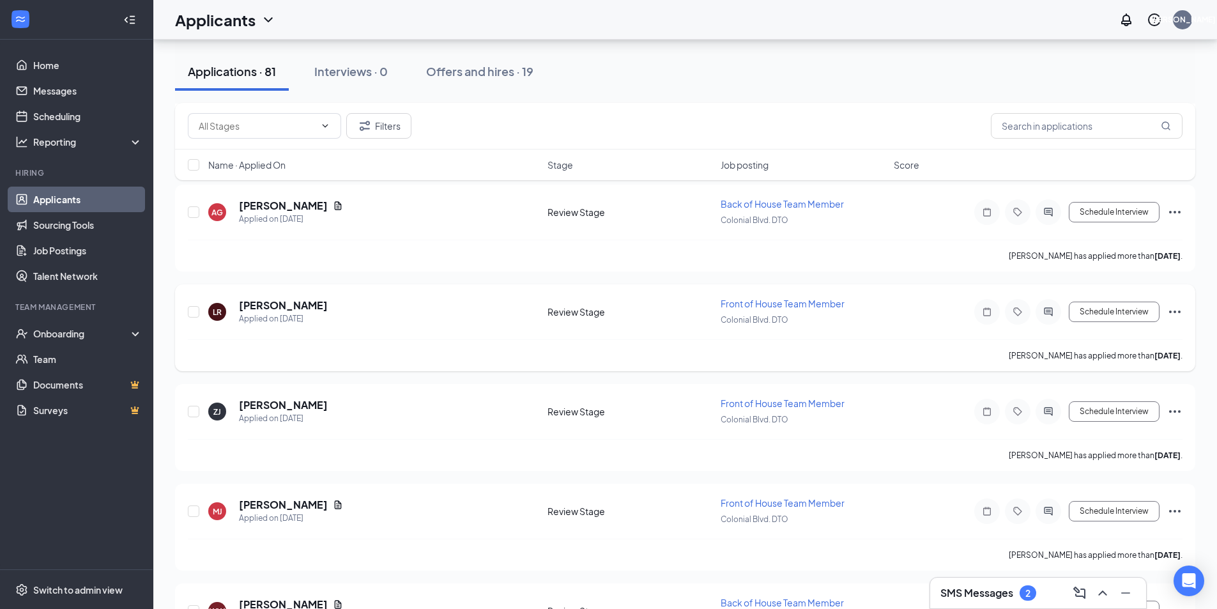
click at [1177, 311] on icon "Ellipses" at bounding box center [1174, 311] width 15 height 15
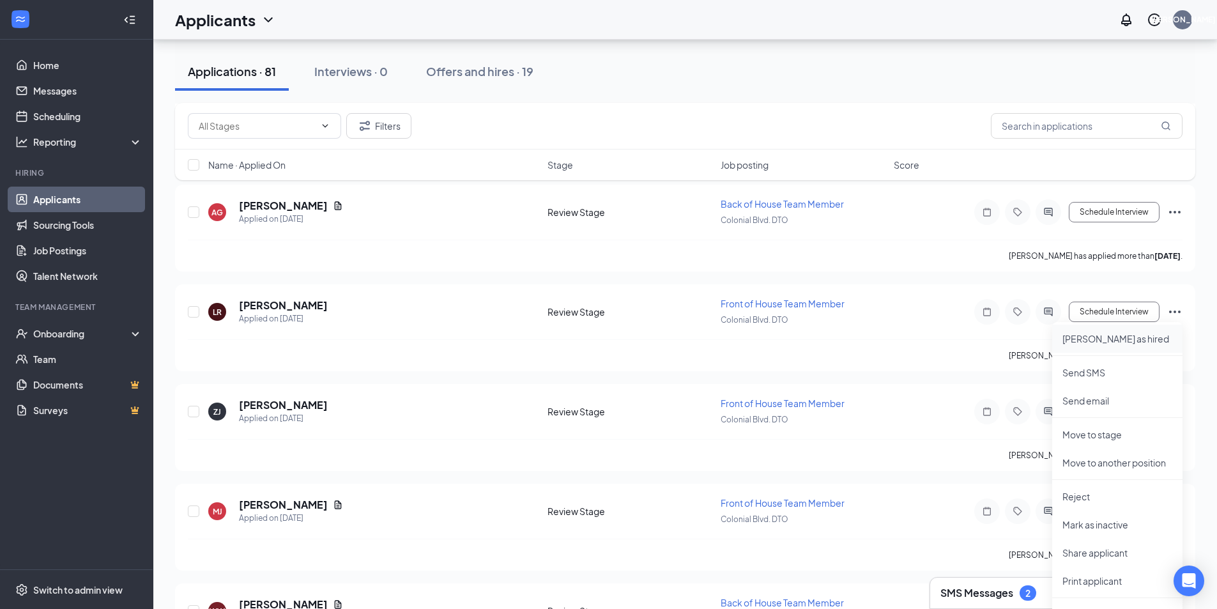
click at [1098, 346] on li "Mark as hired" at bounding box center [1117, 339] width 130 height 28
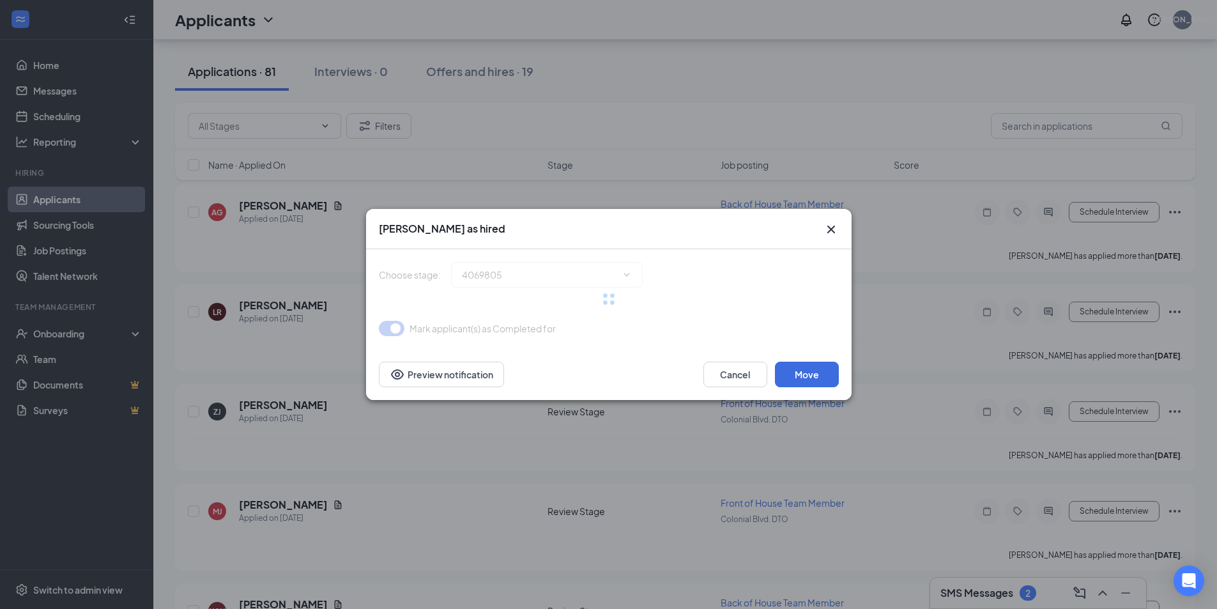
type input "Hiring Complete (final stage)"
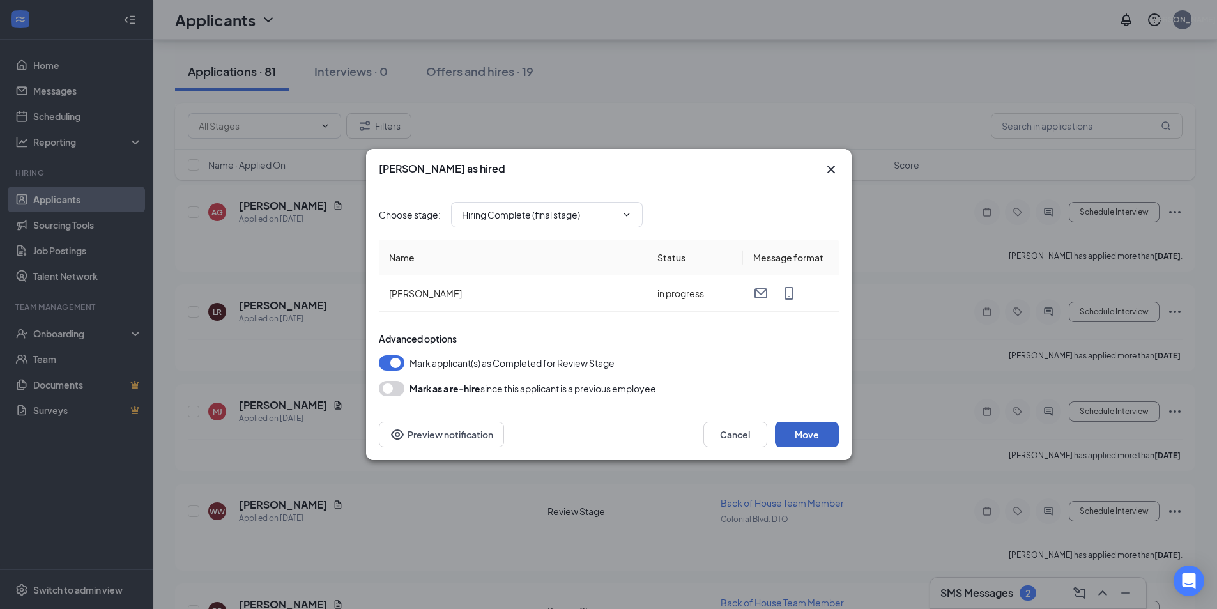
click at [808, 432] on button "Move" at bounding box center [807, 435] width 64 height 26
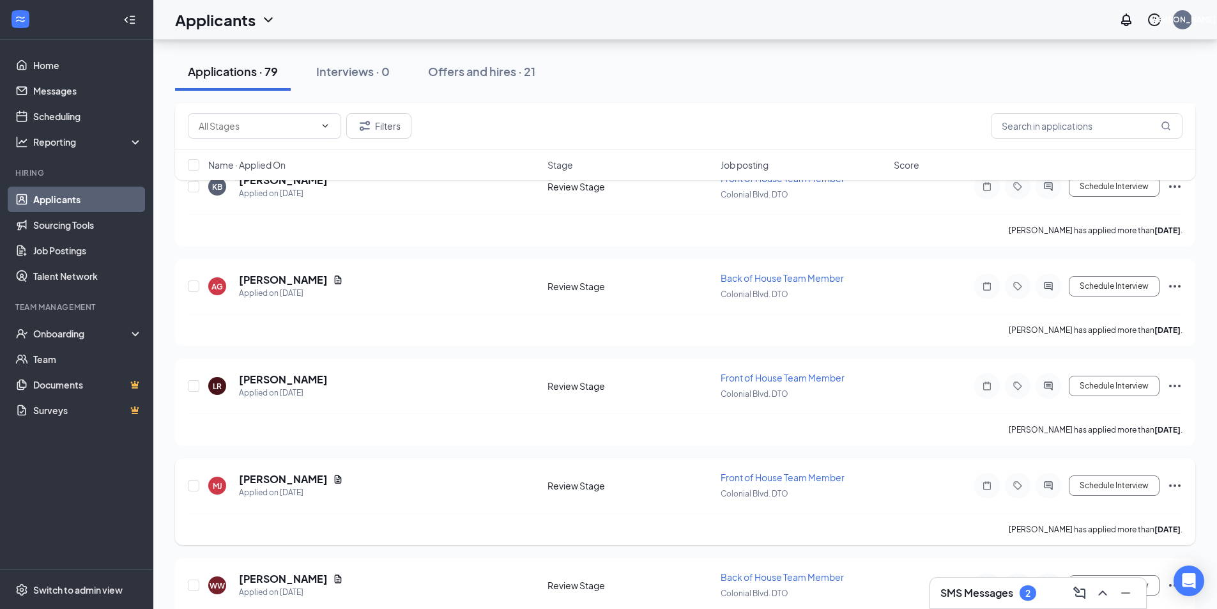
scroll to position [7307, 0]
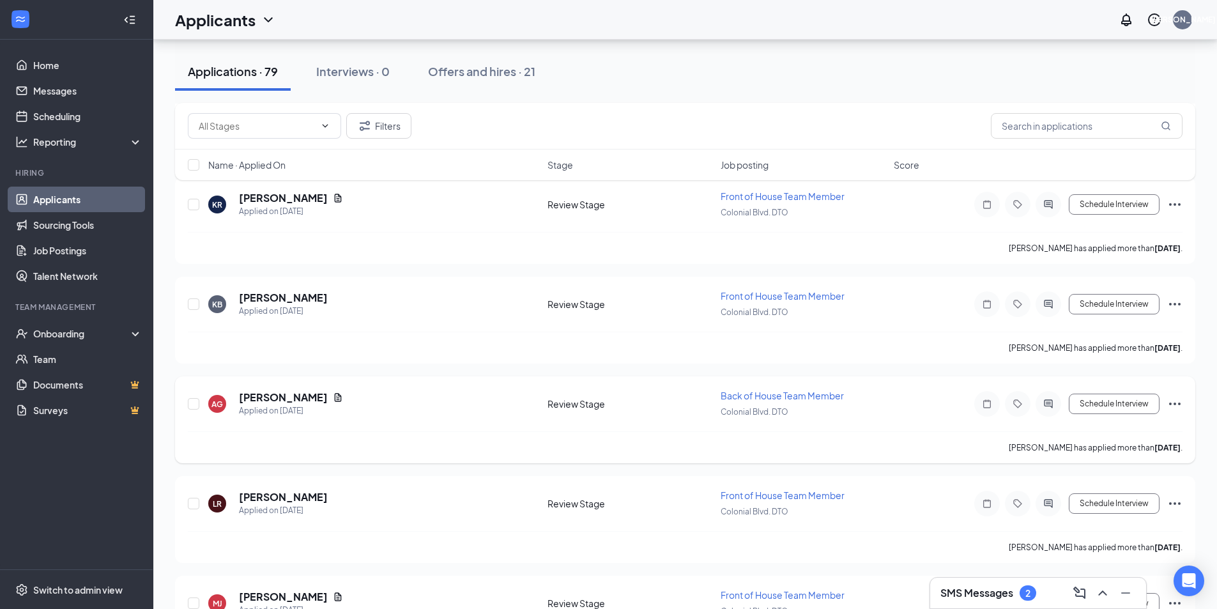
click at [1174, 402] on icon "Ellipses" at bounding box center [1174, 403] width 15 height 15
click at [1090, 432] on p "Mark as hired" at bounding box center [1117, 430] width 110 height 13
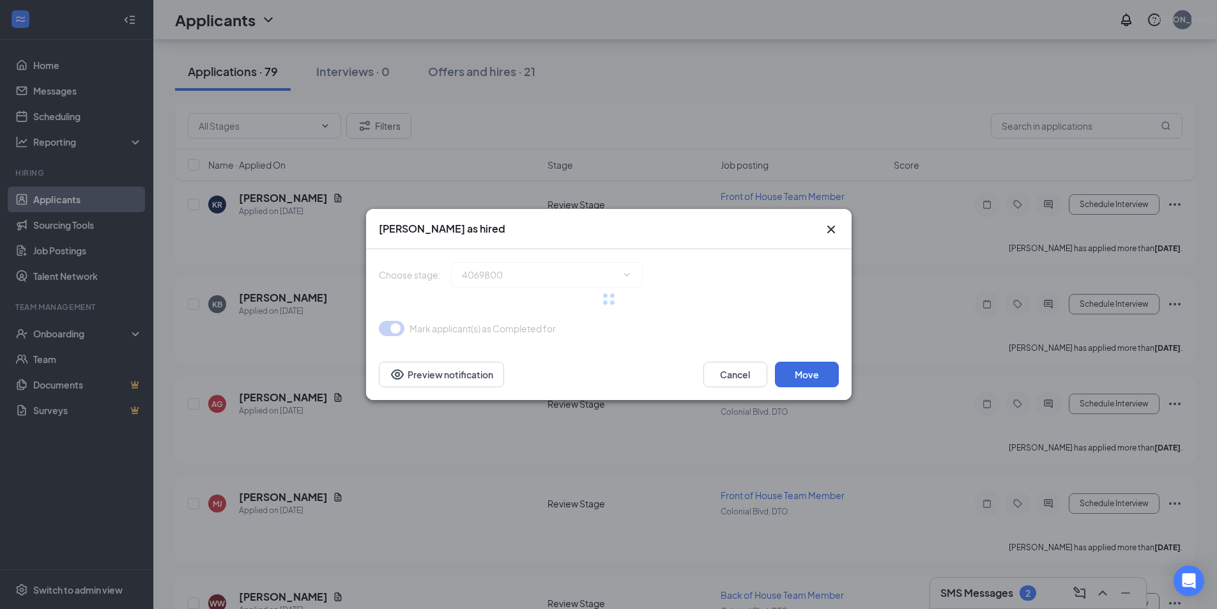
type input "Hiring Complete (final stage)"
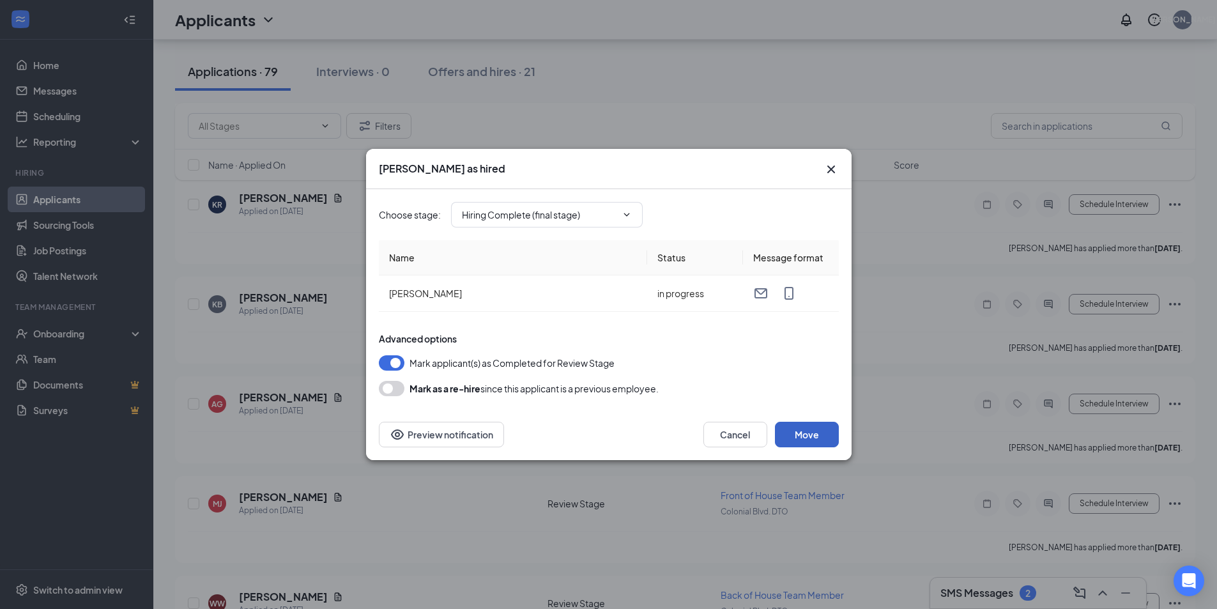
click at [804, 430] on button "Move" at bounding box center [807, 435] width 64 height 26
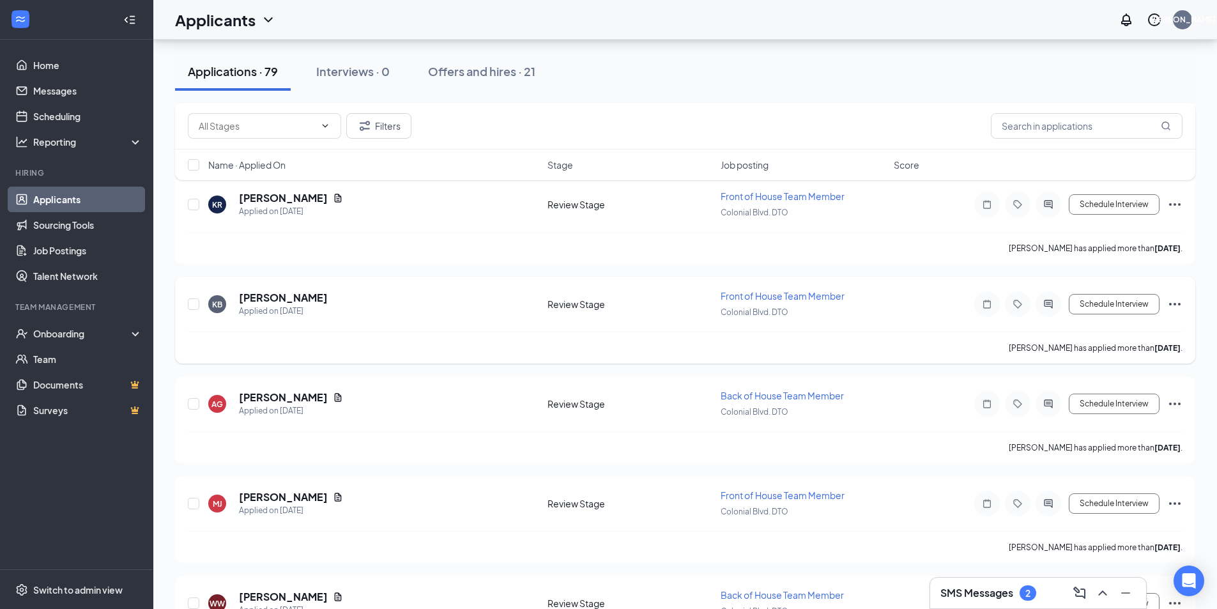
click at [1177, 305] on icon "Ellipses" at bounding box center [1174, 303] width 15 height 15
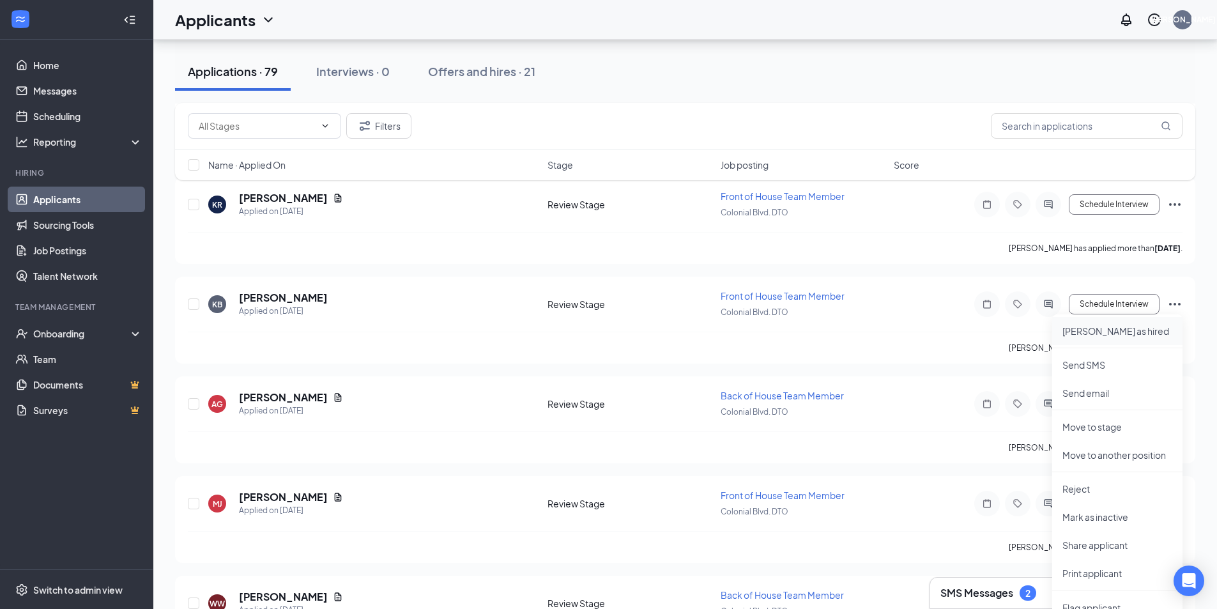
click at [1085, 337] on li "Mark as hired" at bounding box center [1117, 331] width 130 height 28
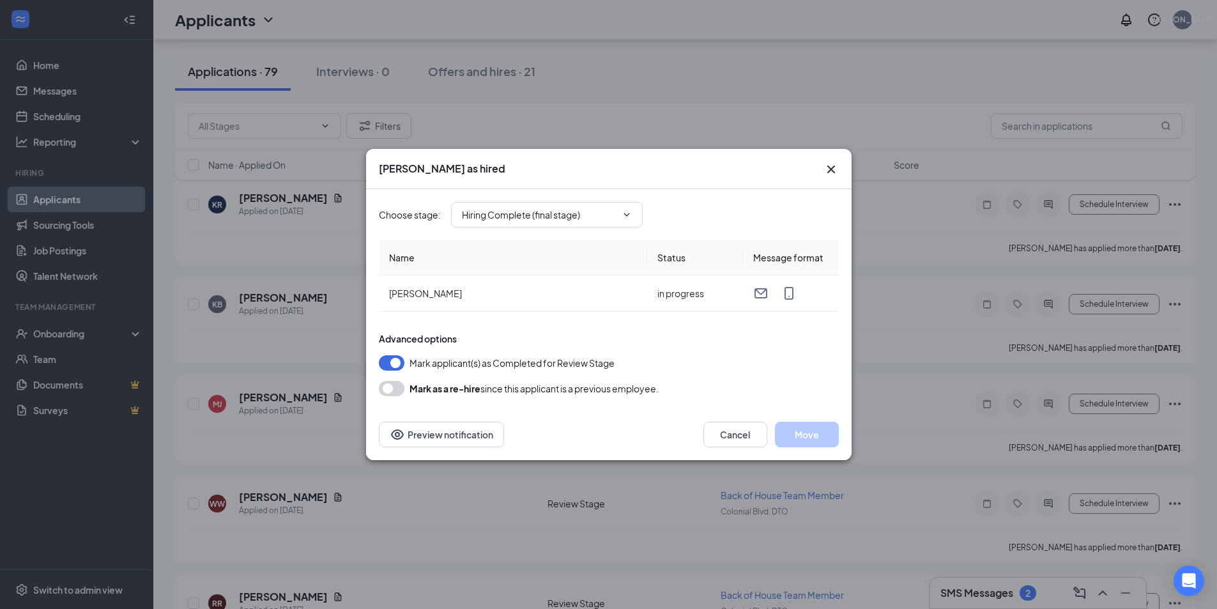
type input "Hiring Complete (final stage)"
click at [802, 436] on button "Move" at bounding box center [807, 435] width 64 height 26
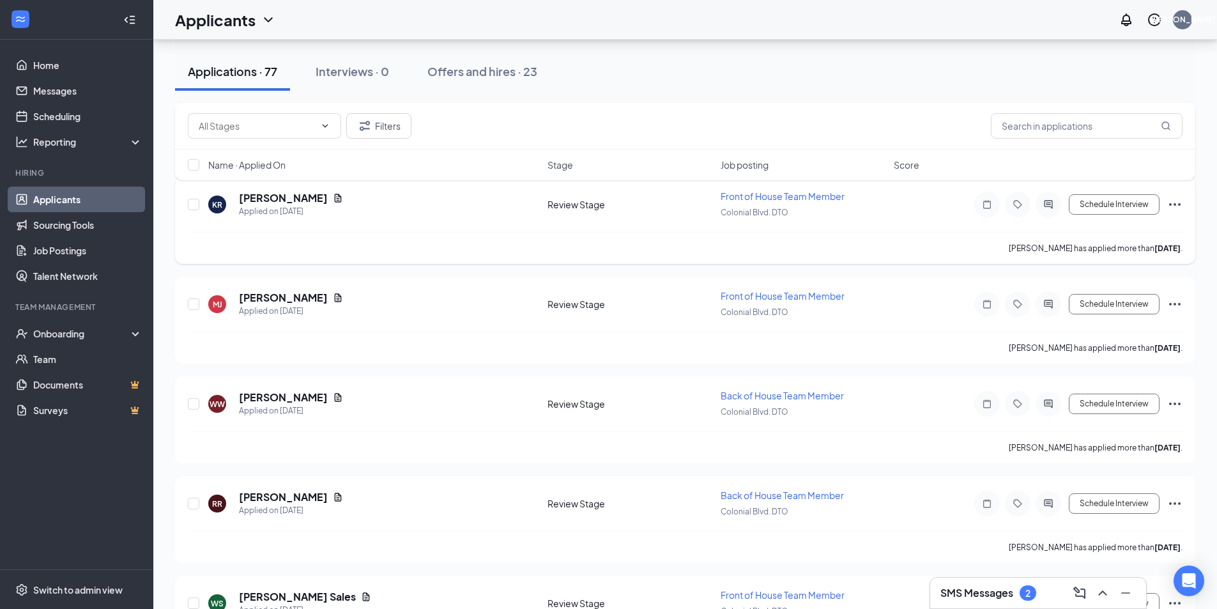
click at [1172, 204] on icon "Ellipses" at bounding box center [1174, 204] width 15 height 15
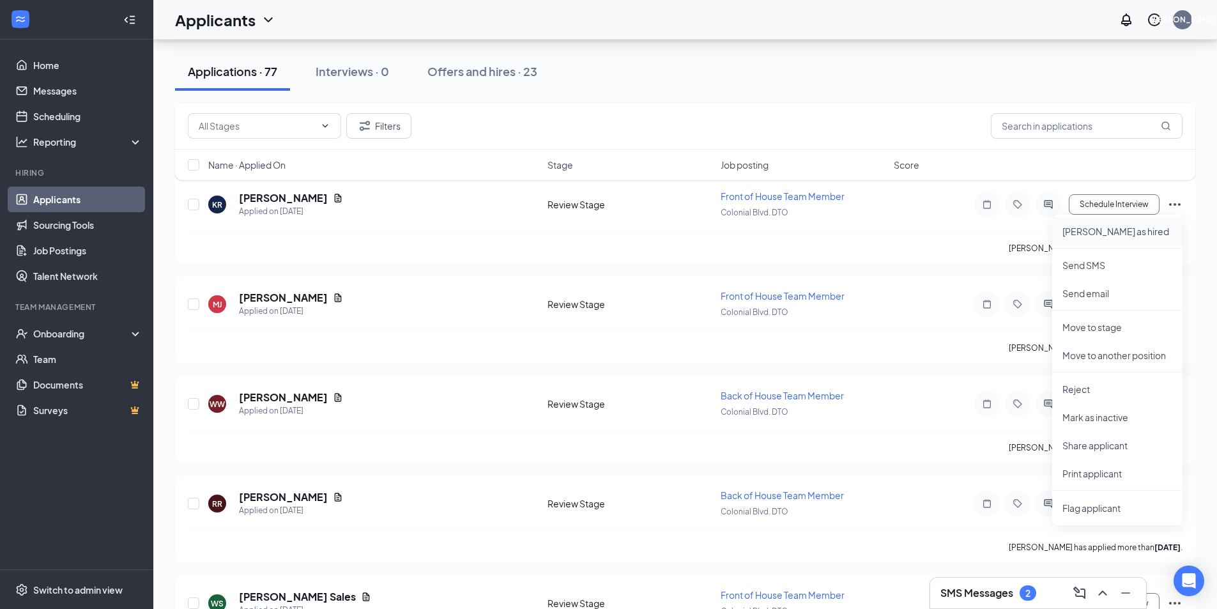
click at [1084, 235] on p "Mark as hired" at bounding box center [1117, 231] width 110 height 13
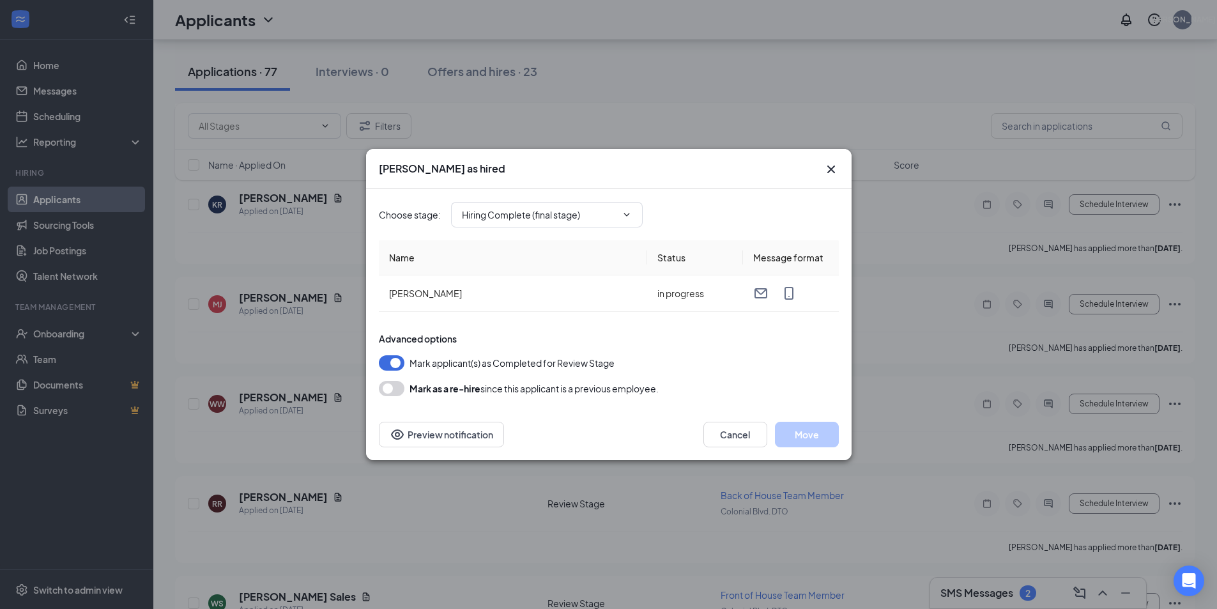
type input "Hiring Complete (final stage)"
click at [809, 437] on button "Move" at bounding box center [807, 435] width 64 height 26
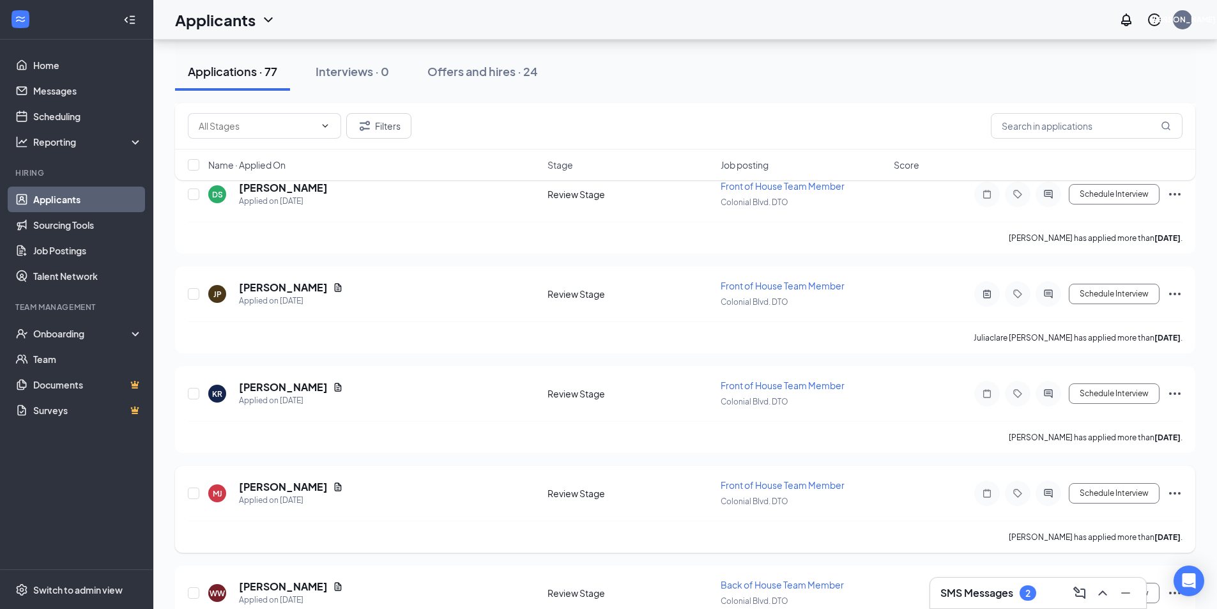
scroll to position [7115, 0]
click at [1177, 295] on icon "Ellipses" at bounding box center [1174, 296] width 15 height 15
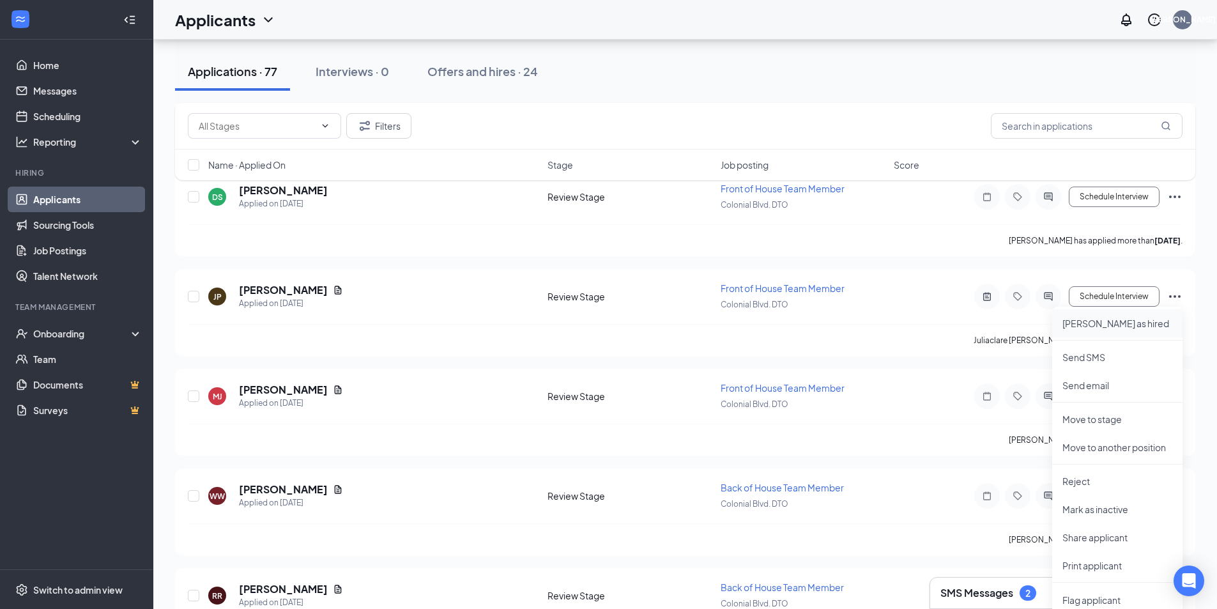
click at [1092, 323] on p "Mark as hired" at bounding box center [1117, 323] width 110 height 13
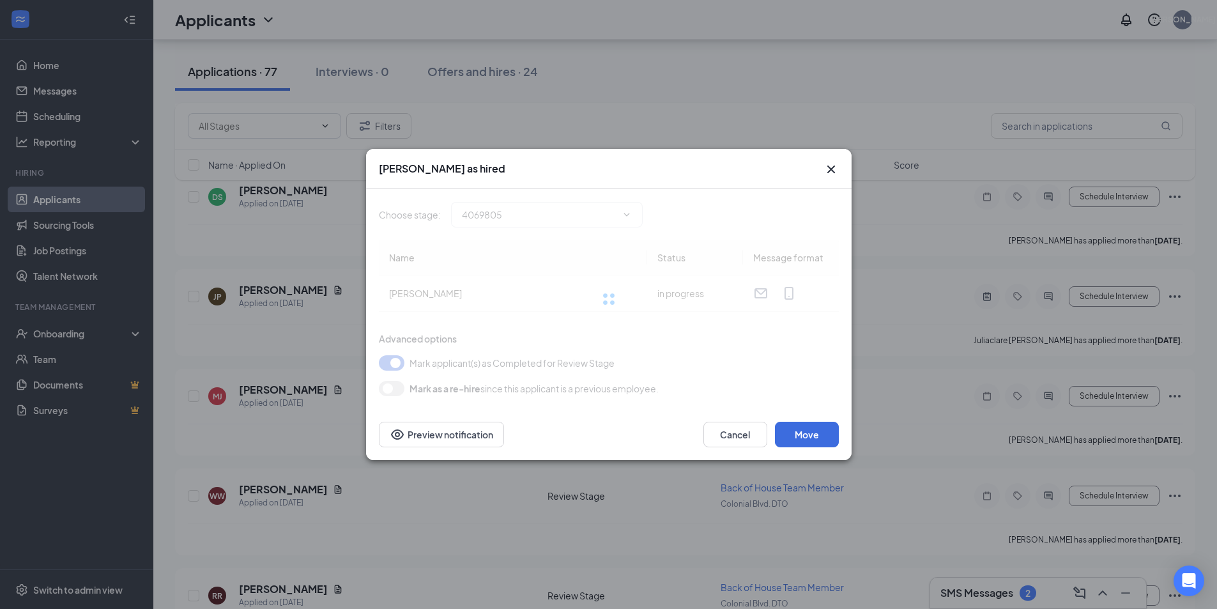
type input "Hiring Complete (final stage)"
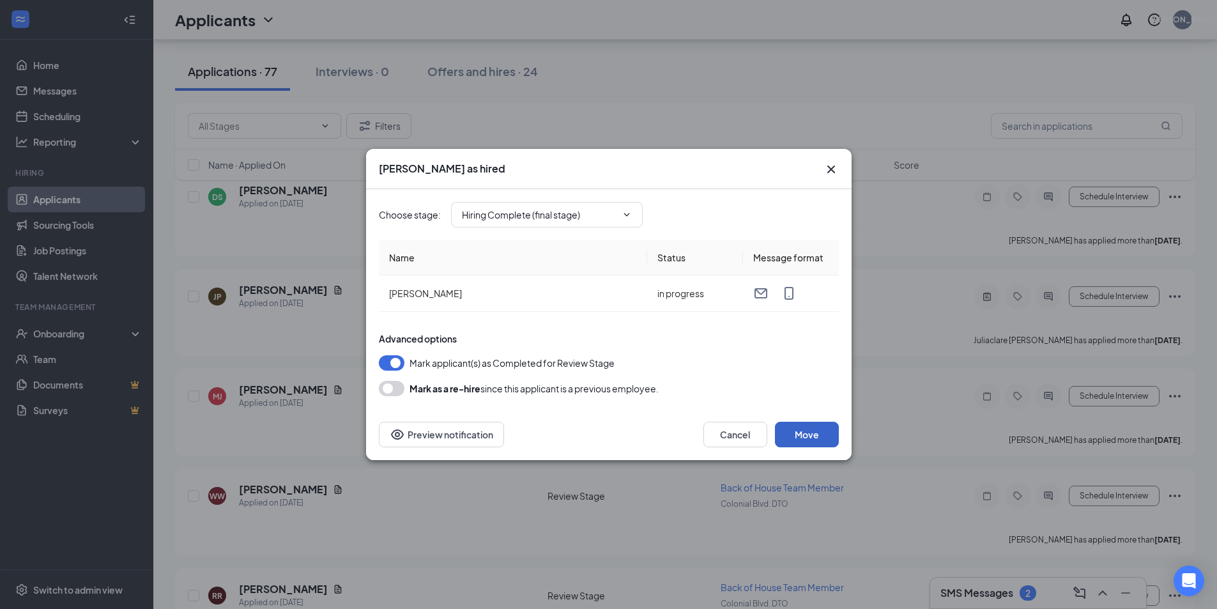
click at [810, 434] on button "Move" at bounding box center [807, 435] width 64 height 26
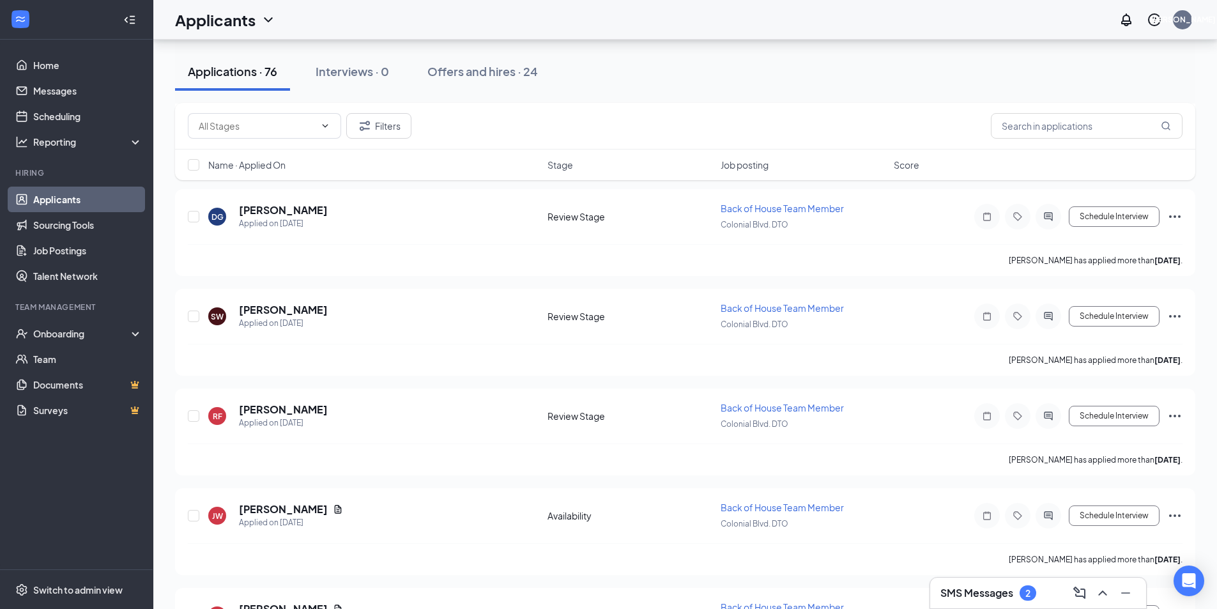
scroll to position [14079, 0]
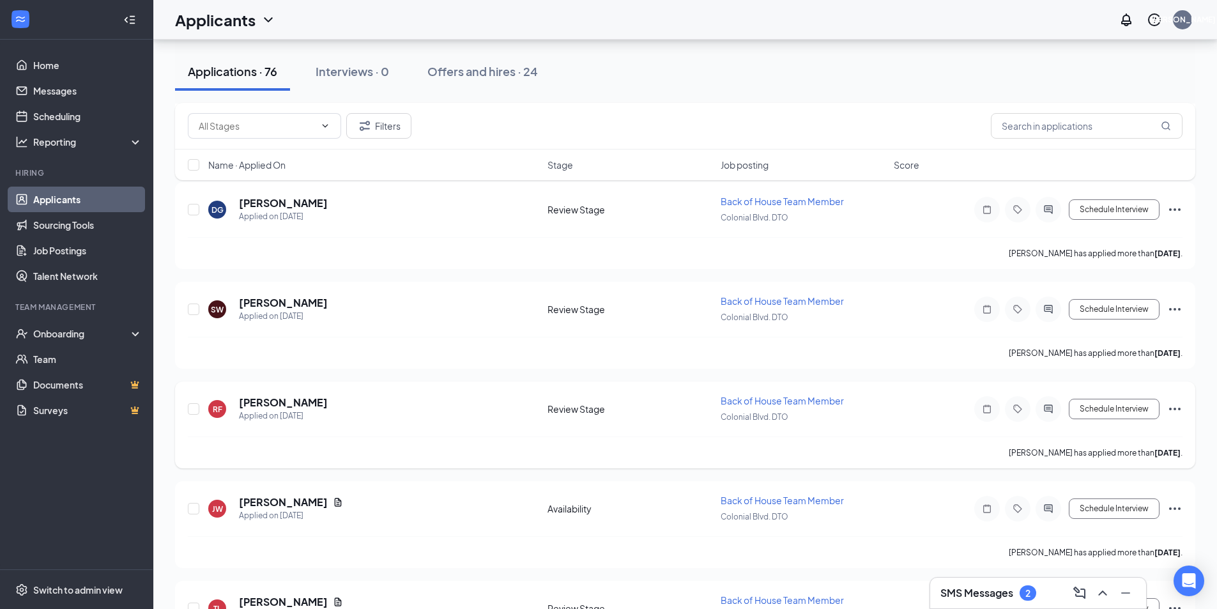
click at [1174, 408] on icon "Ellipses" at bounding box center [1174, 409] width 11 height 3
click at [1106, 434] on p "Mark as hired" at bounding box center [1117, 435] width 110 height 13
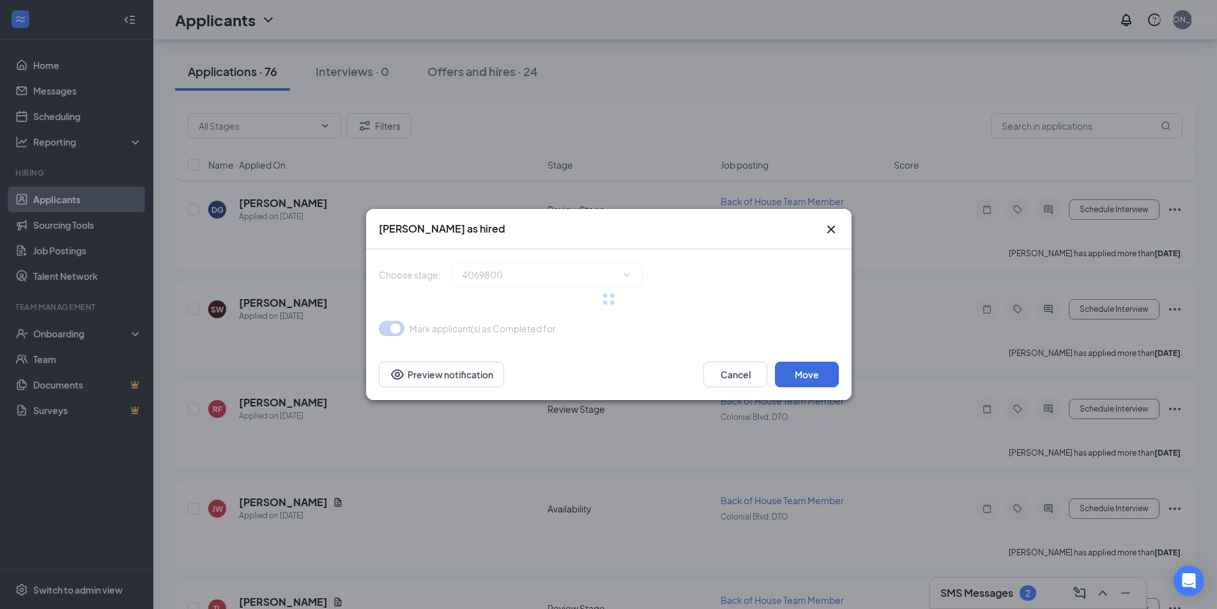
type input "Hiring Complete (final stage)"
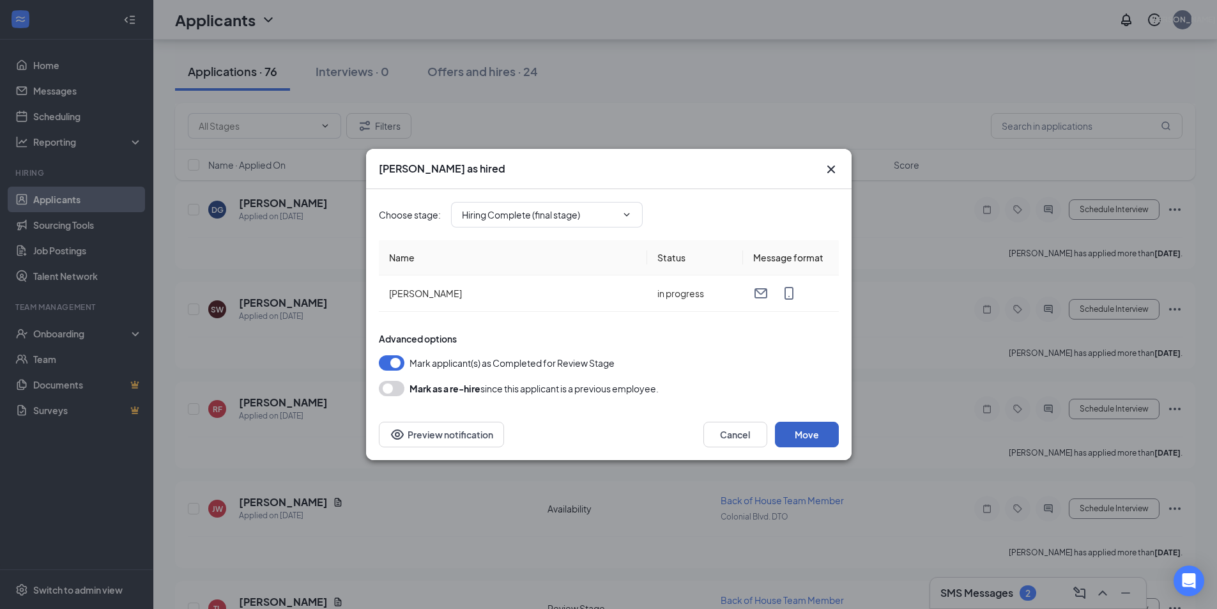
click at [805, 433] on button "Move" at bounding box center [807, 435] width 64 height 26
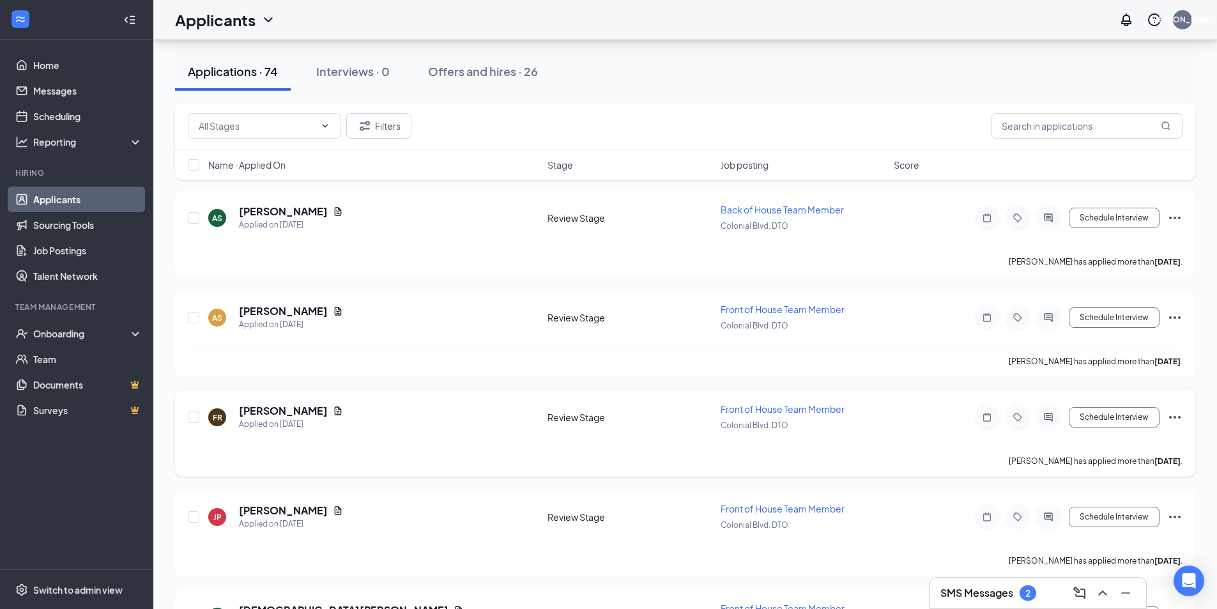
scroll to position [8574, 0]
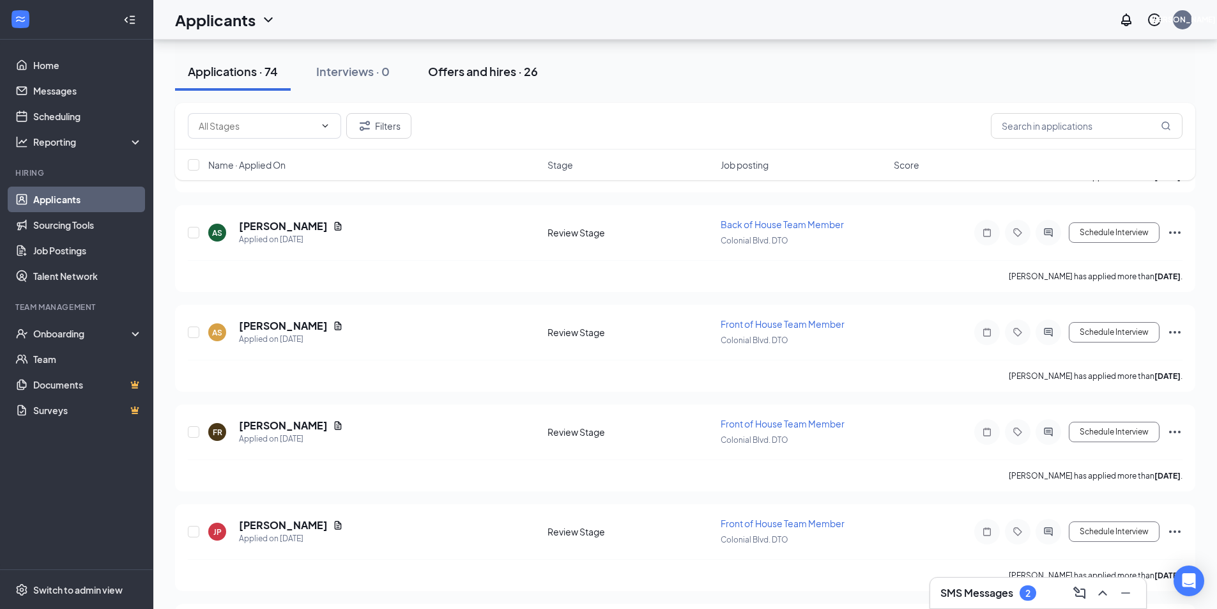
click at [499, 73] on div "Offers and hires · 26" at bounding box center [483, 71] width 110 height 16
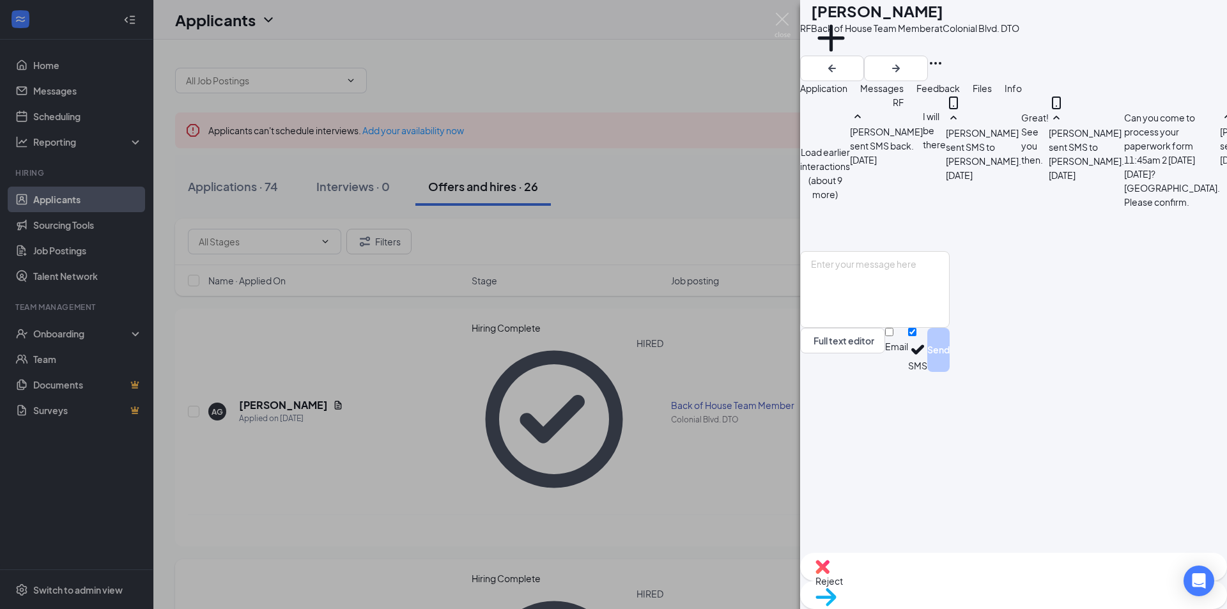
scroll to position [378, 0]
drag, startPoint x: 685, startPoint y: 379, endPoint x: 678, endPoint y: 378, distance: 7.1
click at [684, 378] on div "RF Rossy Figueroa Back of House Team Member at Colonial Blvd. DTO Add a tag App…" at bounding box center [613, 304] width 1227 height 609
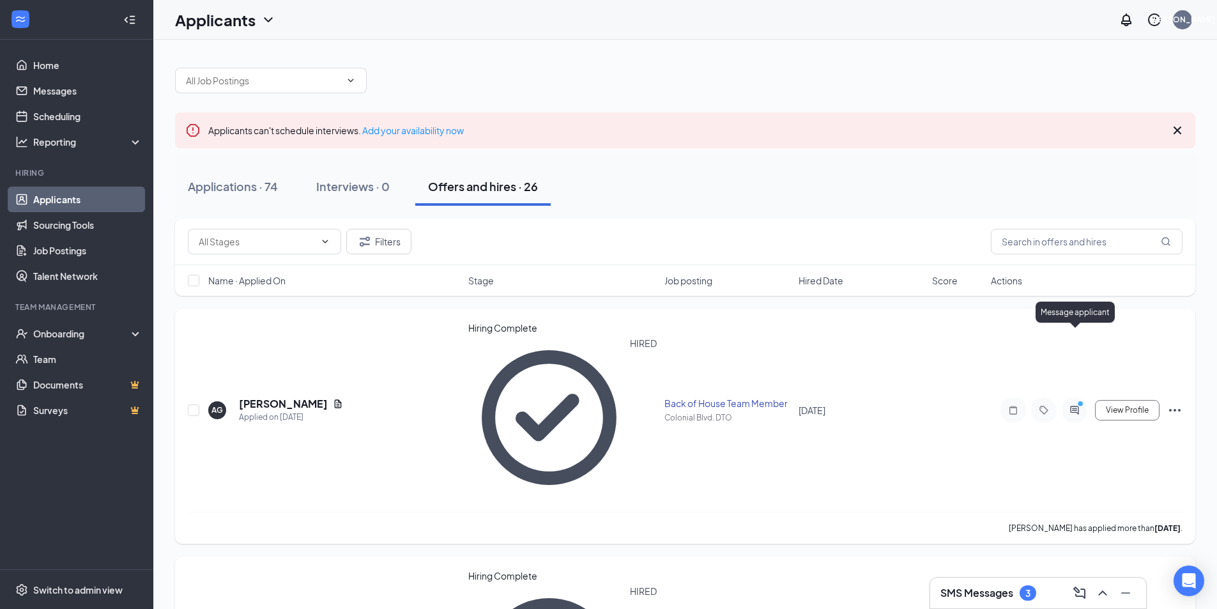
click at [1077, 406] on icon "ActiveChat" at bounding box center [1074, 410] width 8 height 8
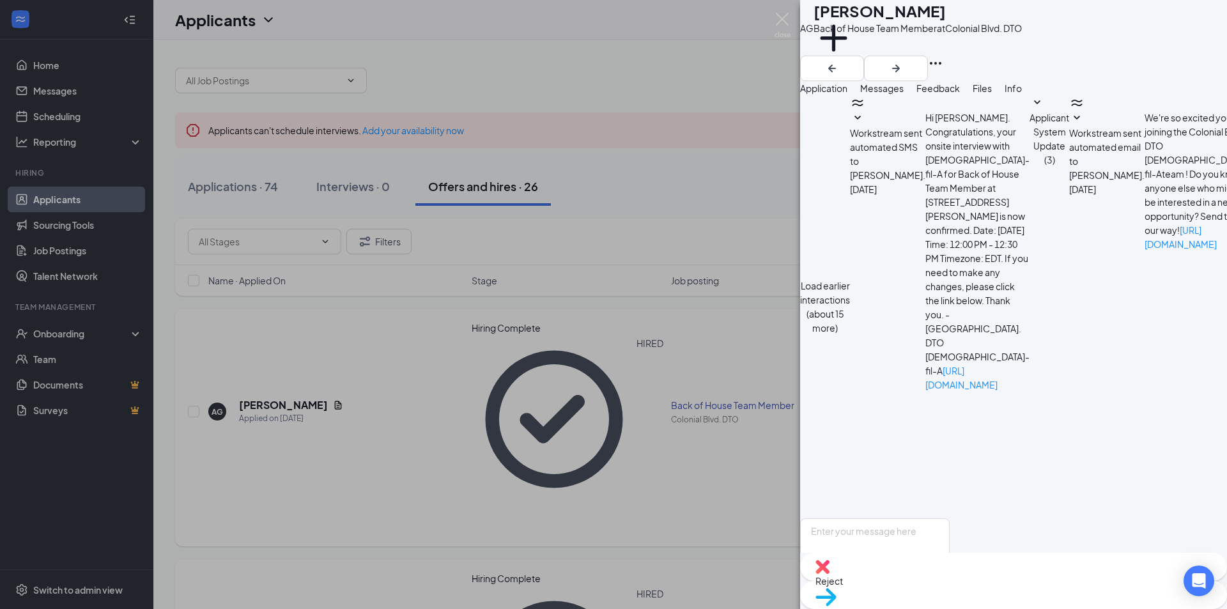
scroll to position [344, 0]
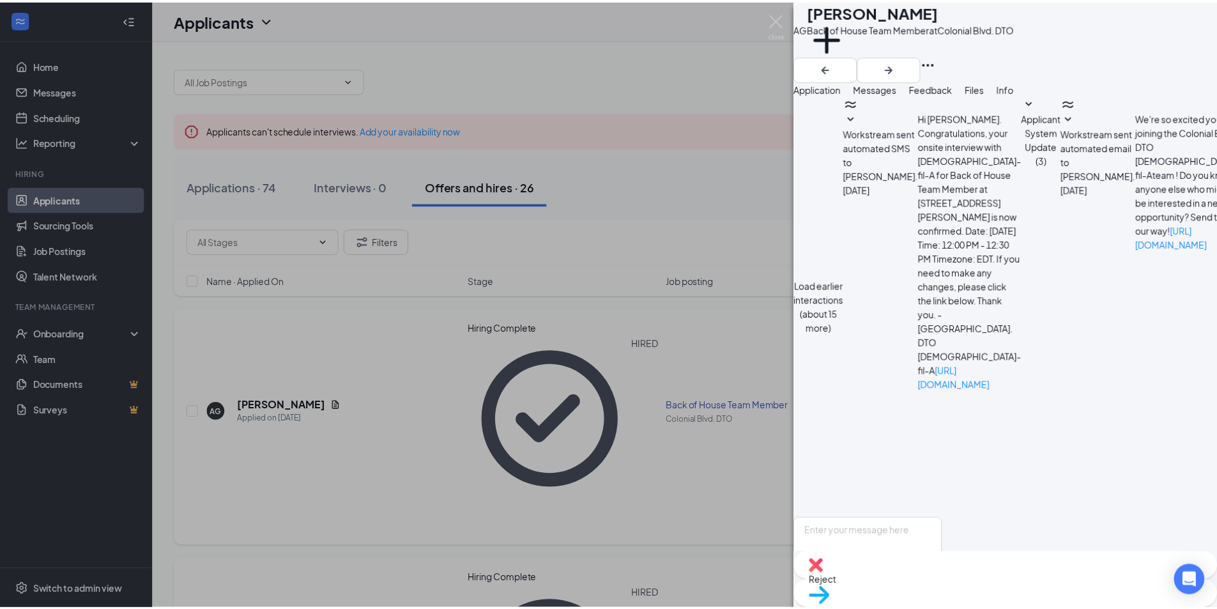
scroll to position [216, 0]
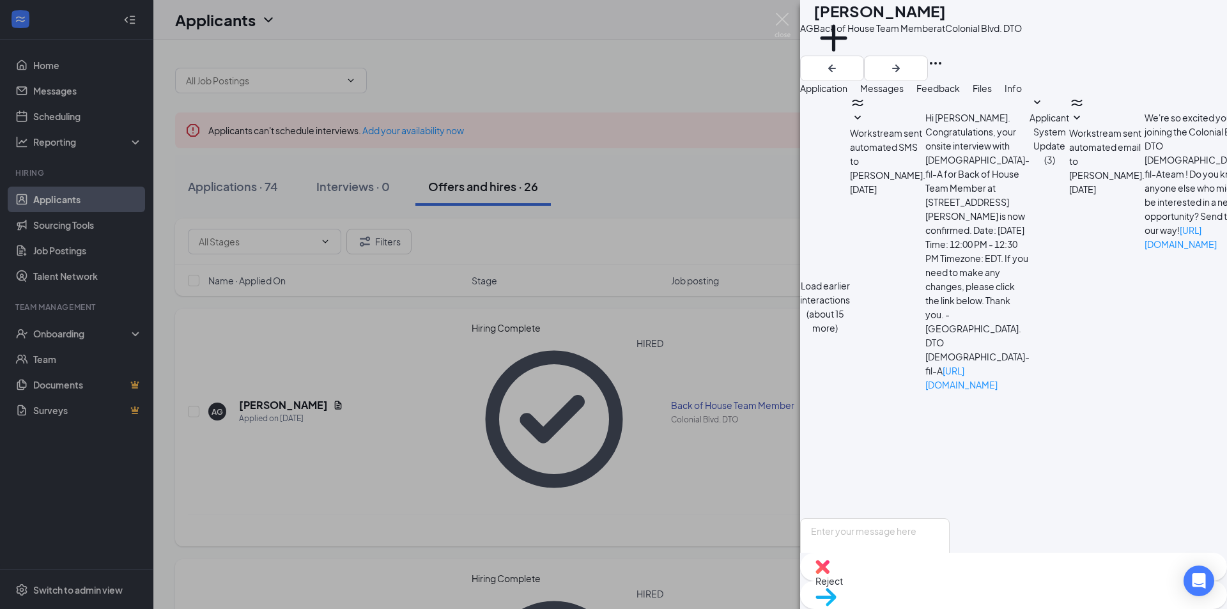
click at [720, 389] on div "AG Alaisha Gordon Back of House Team Member at Colonial Blvd. DTO Add a tag App…" at bounding box center [613, 304] width 1227 height 609
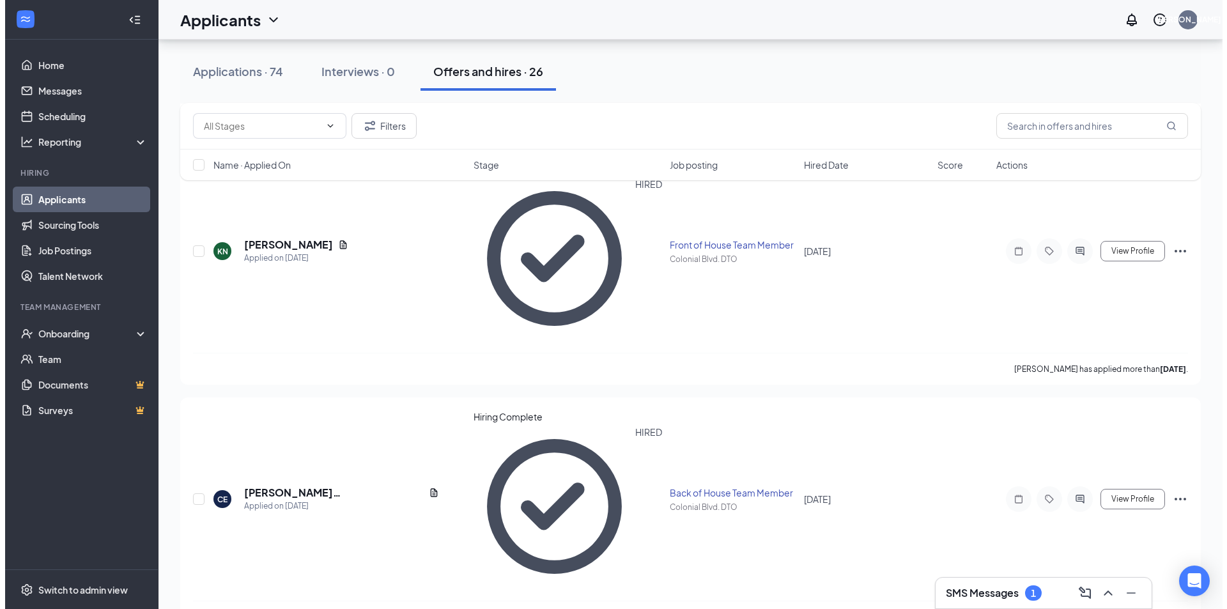
scroll to position [2260, 0]
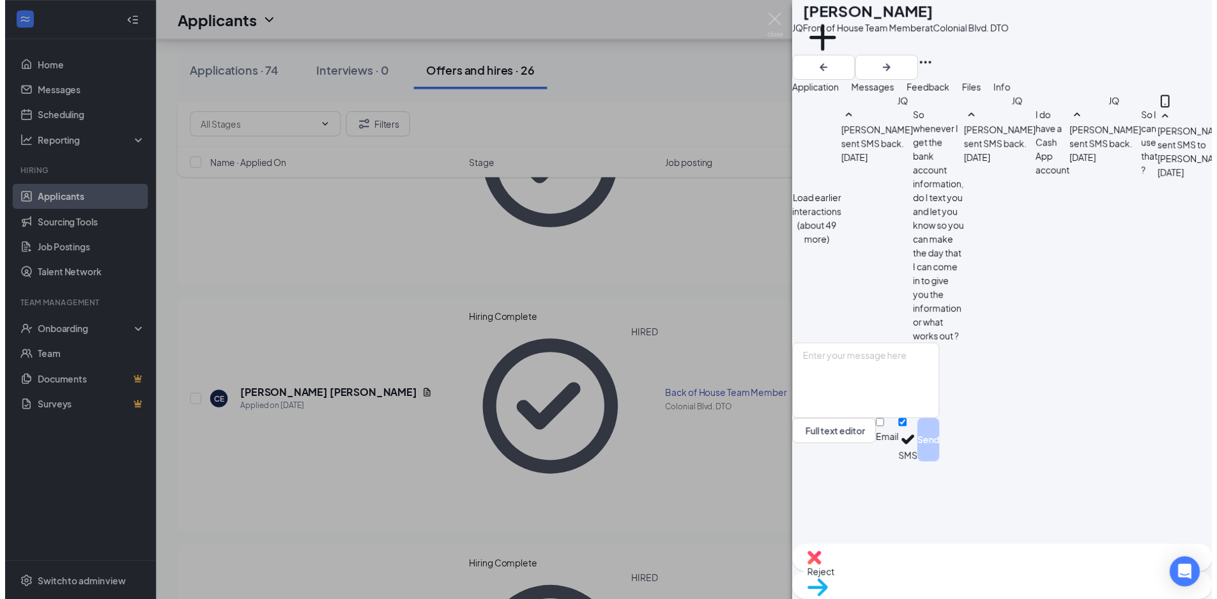
scroll to position [580, 0]
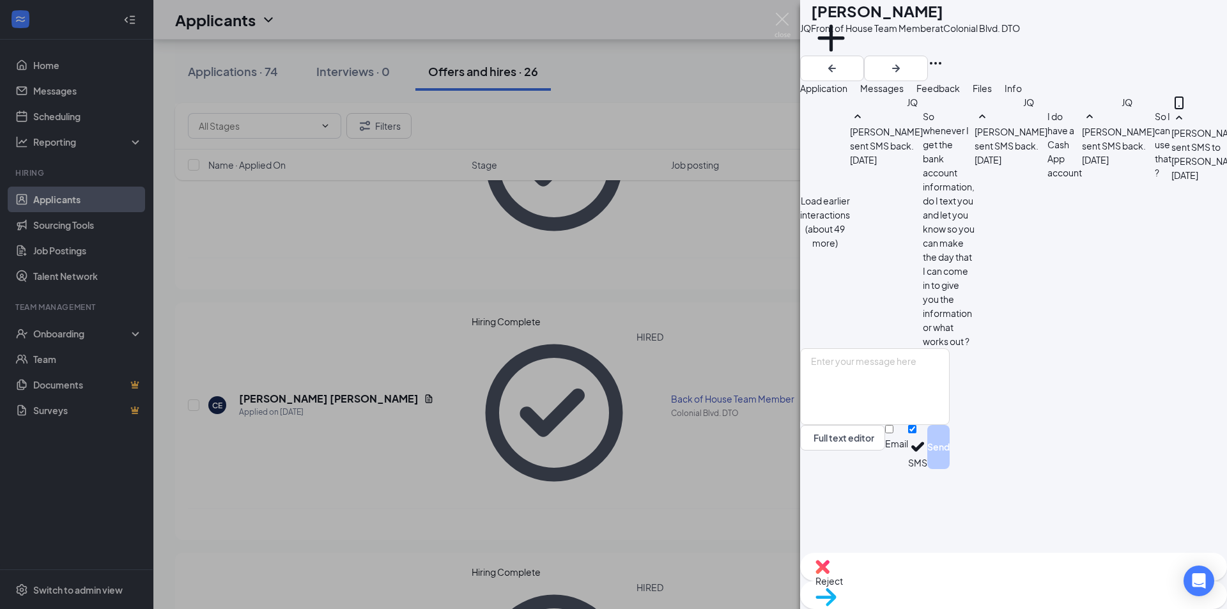
click at [636, 382] on div "JQ Jennifer Quinteros Front of House Team Member at Colonial Blvd. DTO Add a ta…" at bounding box center [613, 304] width 1227 height 609
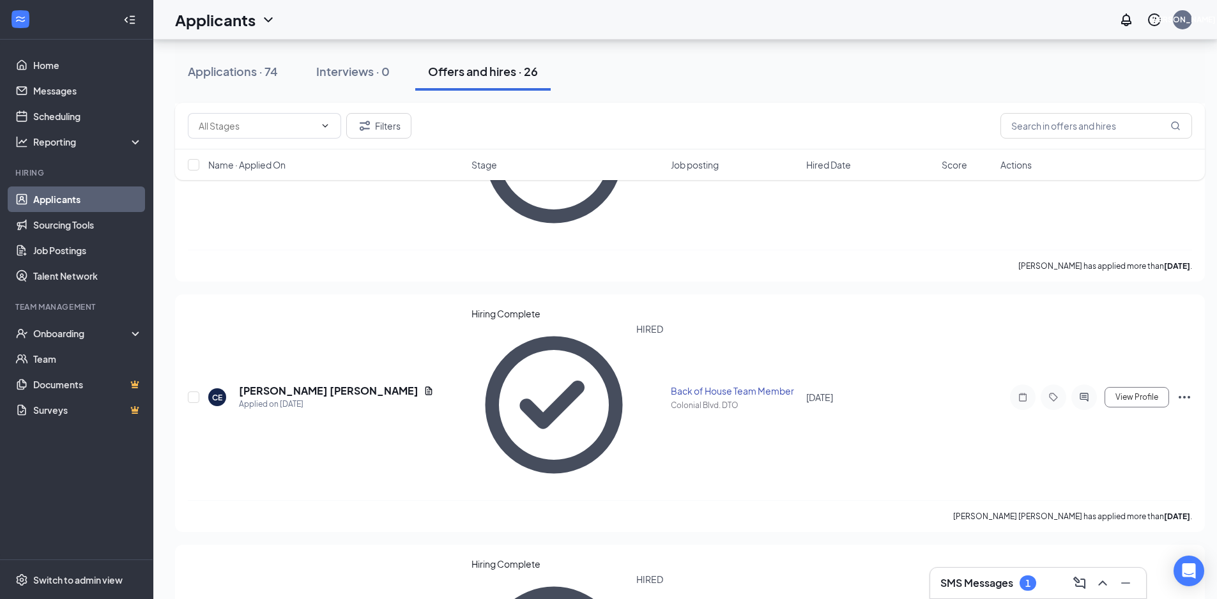
scroll to position [2270, 0]
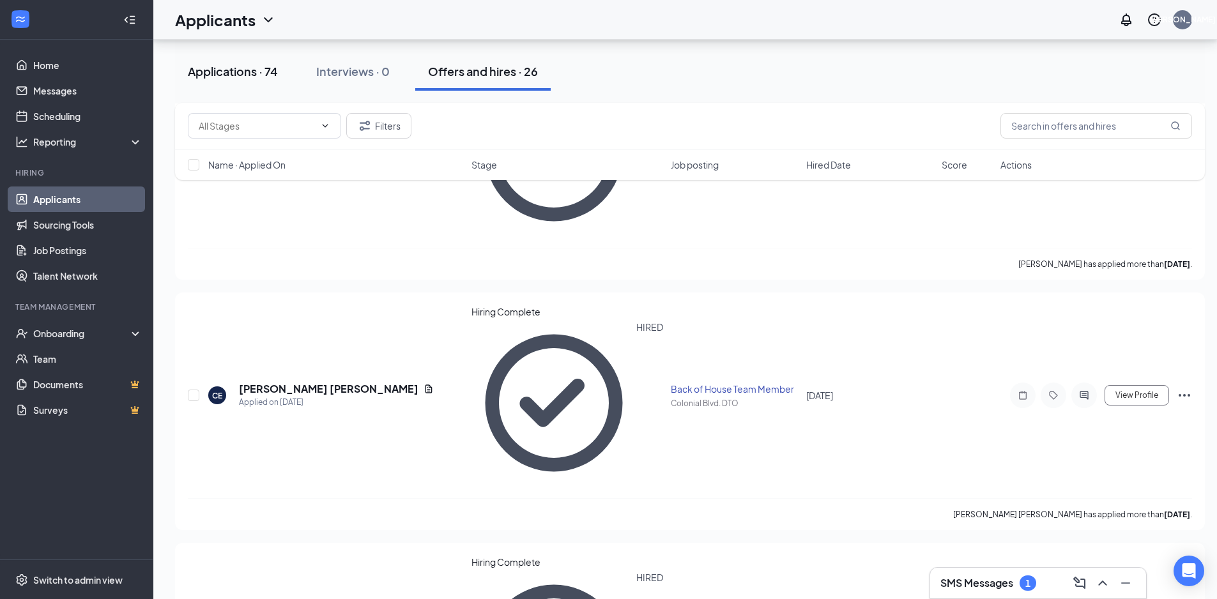
click at [244, 71] on div "Applications · 74" at bounding box center [233, 71] width 90 height 16
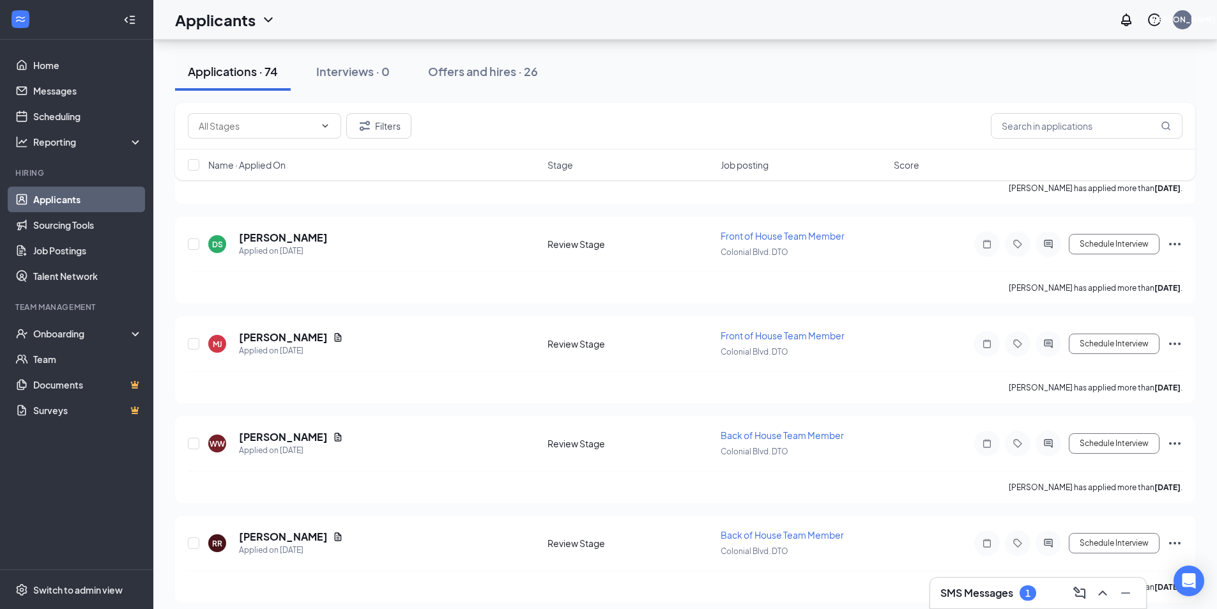
scroll to position [7077, 0]
